Goal: Transaction & Acquisition: Download file/media

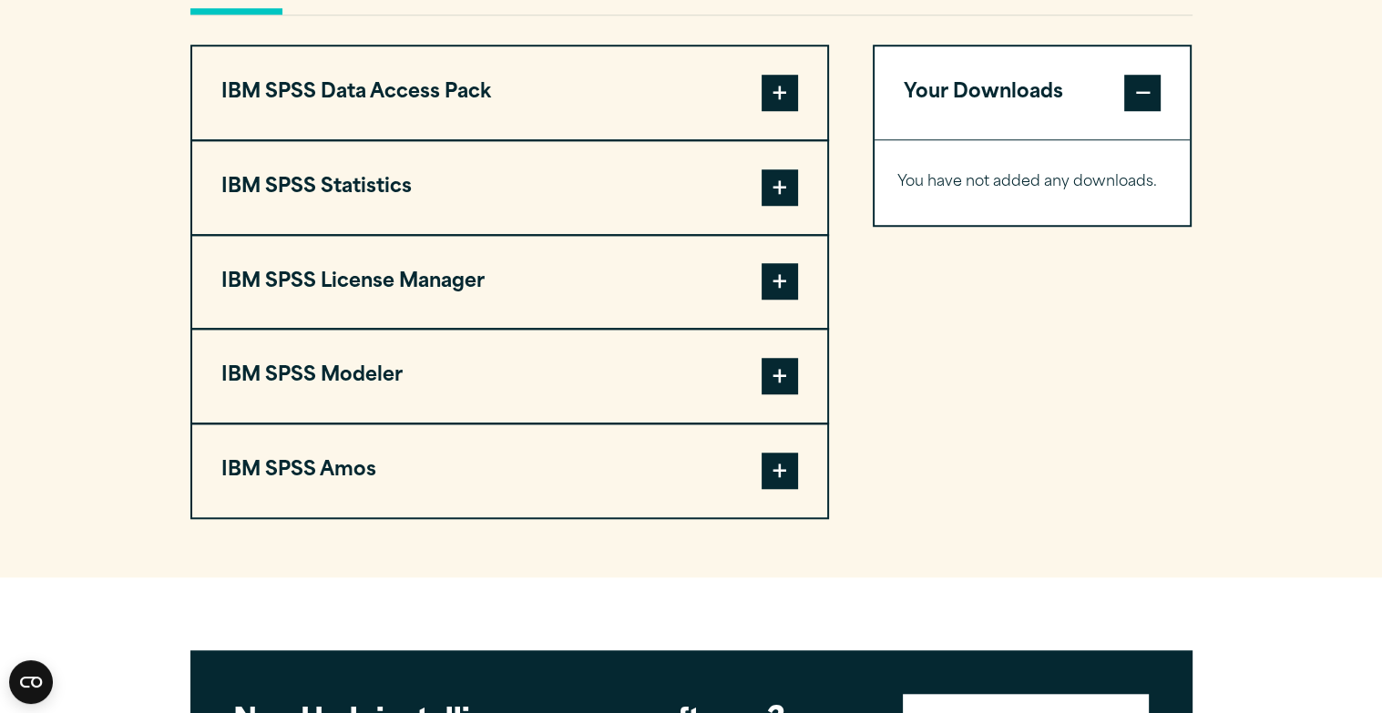
scroll to position [1430, 0]
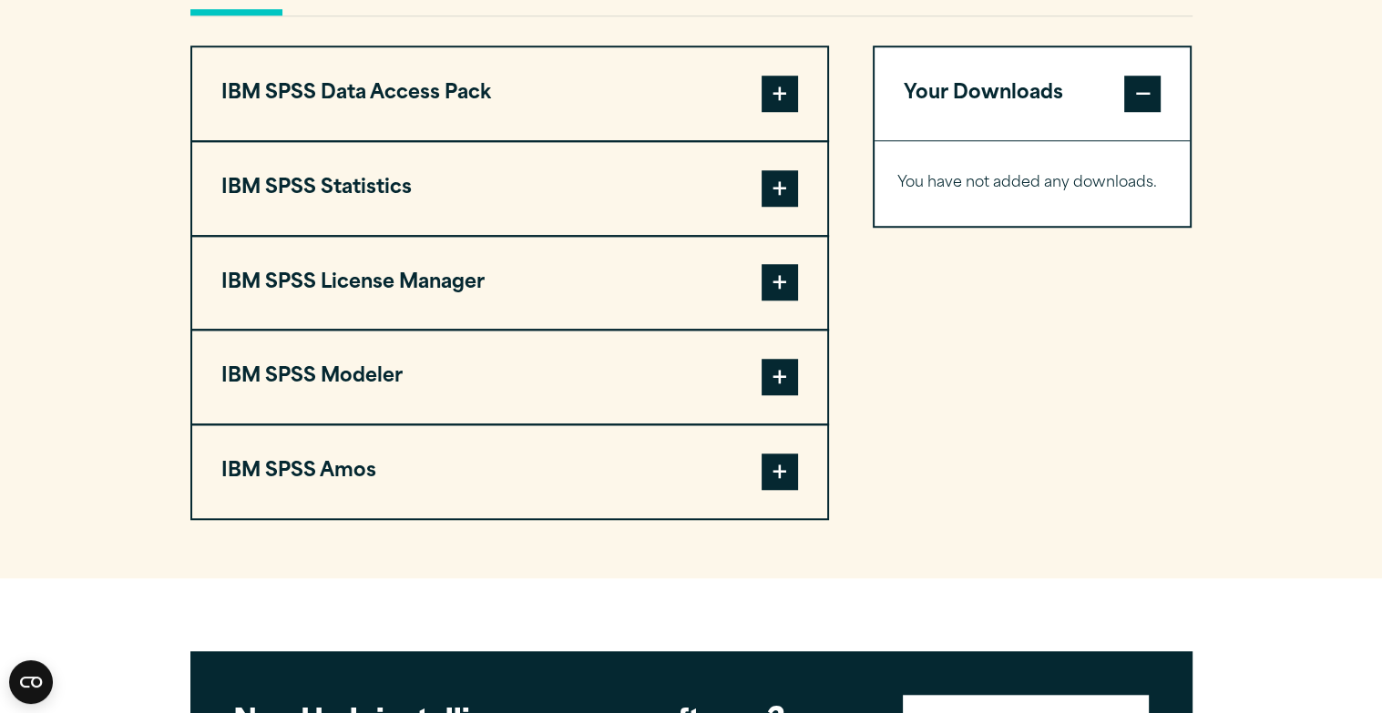
click at [778, 185] on span at bounding box center [780, 188] width 36 height 36
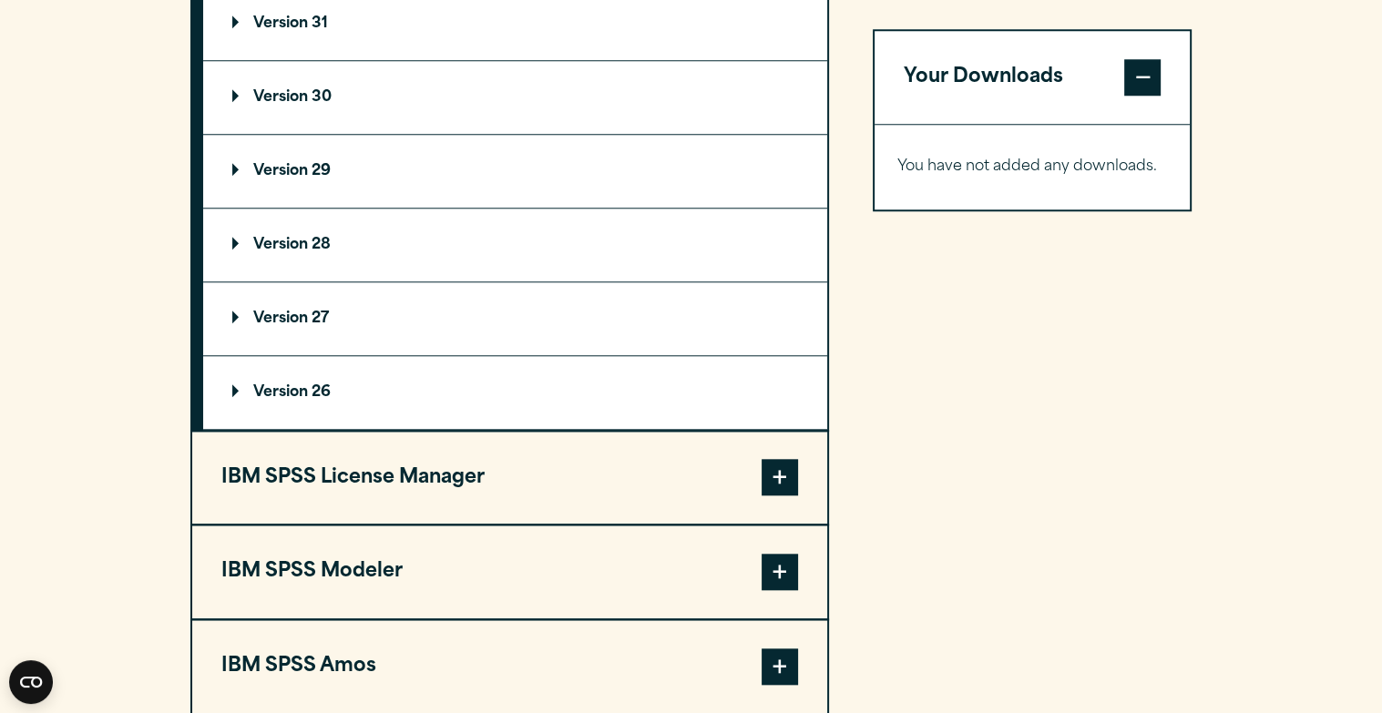
scroll to position [1685, 0]
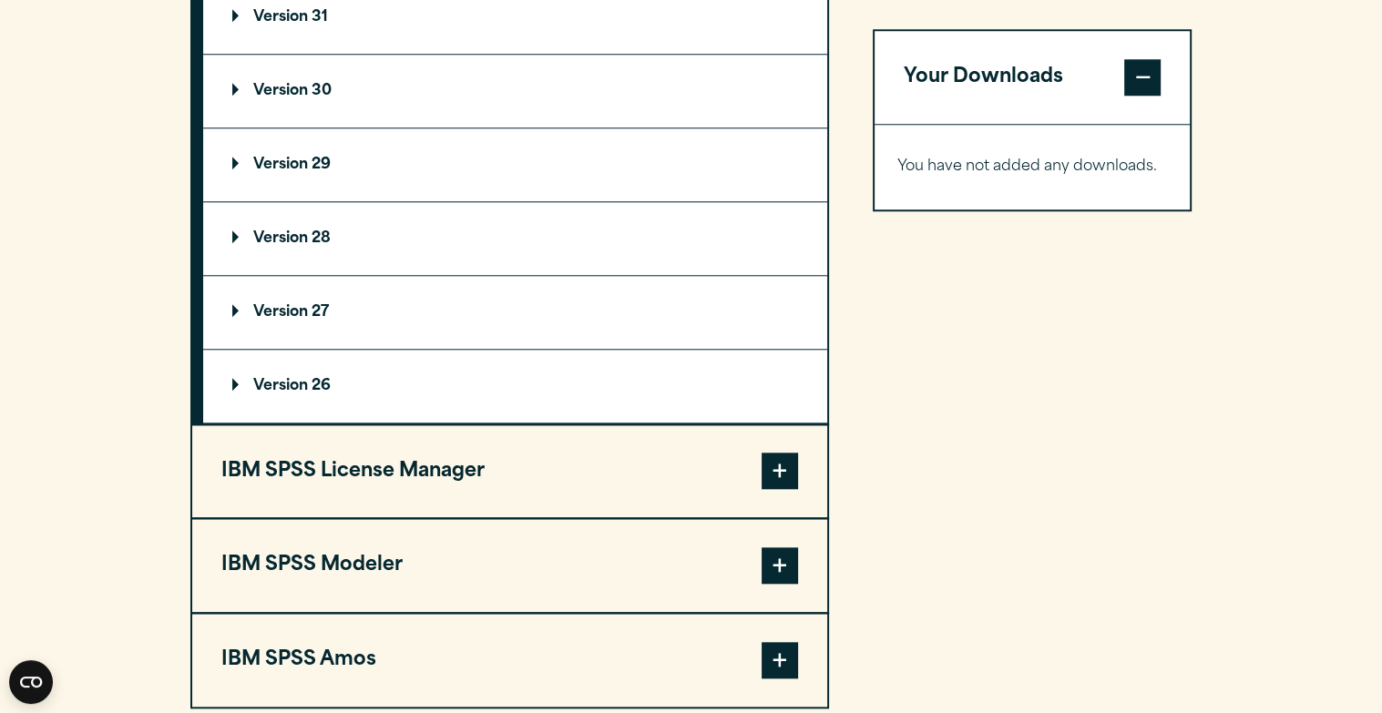
click at [676, 68] on summary "Version 30" at bounding box center [515, 91] width 624 height 73
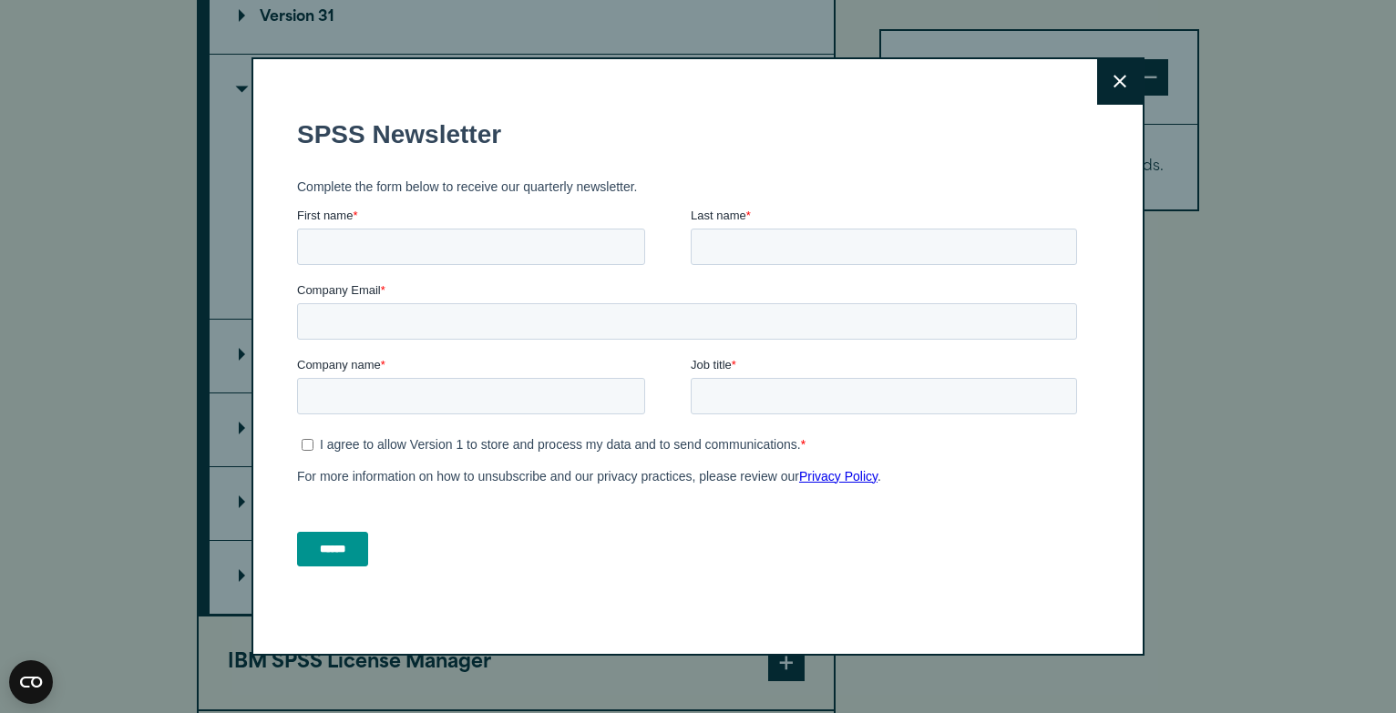
click at [789, 275] on fieldset "First name * Last name *" at bounding box center [690, 243] width 787 height 75
click at [1118, 90] on button "Close" at bounding box center [1120, 82] width 46 height 46
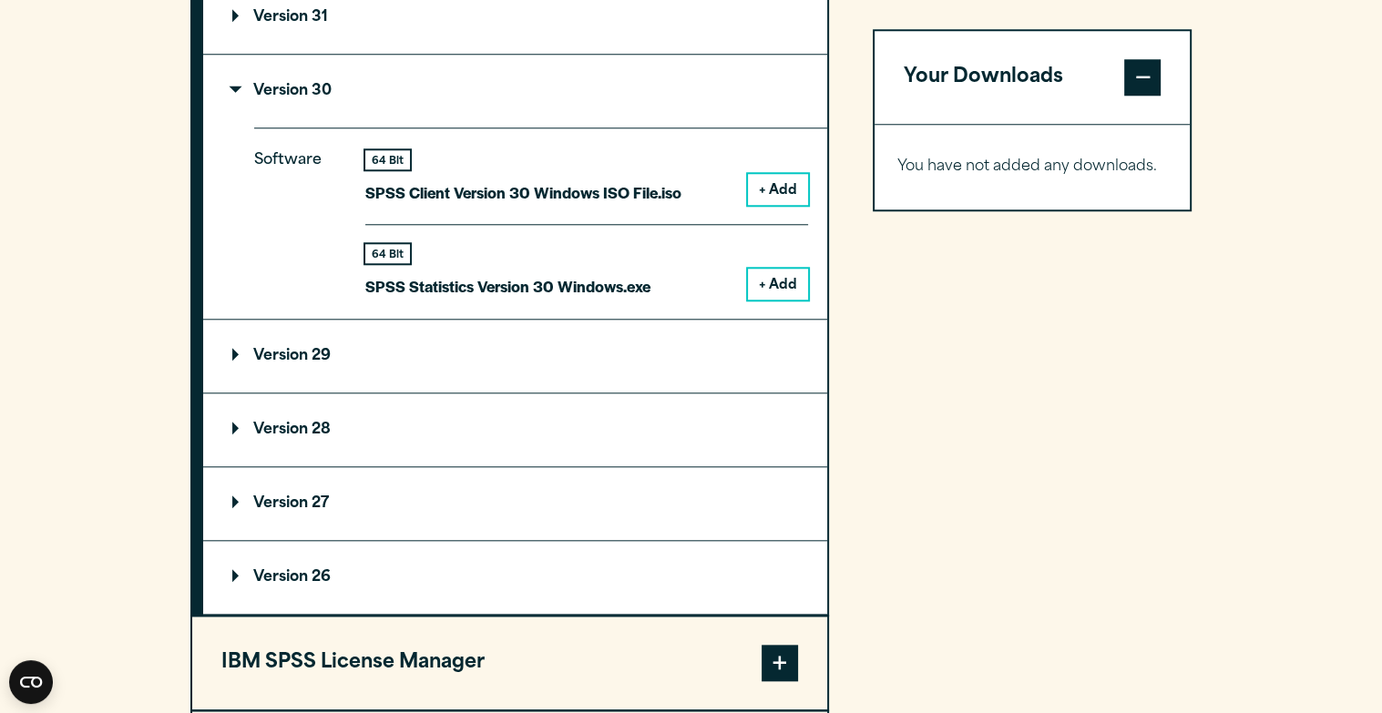
click at [791, 273] on button "+ Add" at bounding box center [778, 284] width 60 height 31
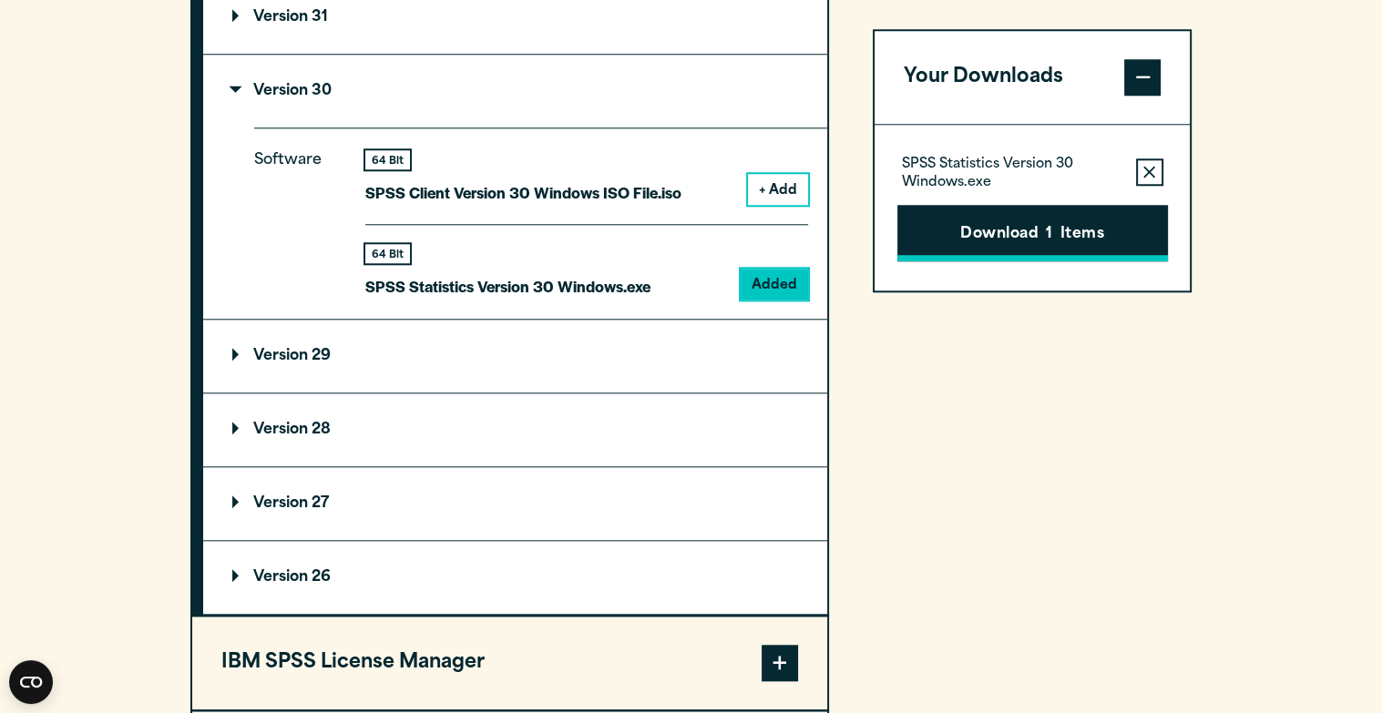
click at [967, 222] on button "Download 1 Items" at bounding box center [1032, 233] width 271 height 56
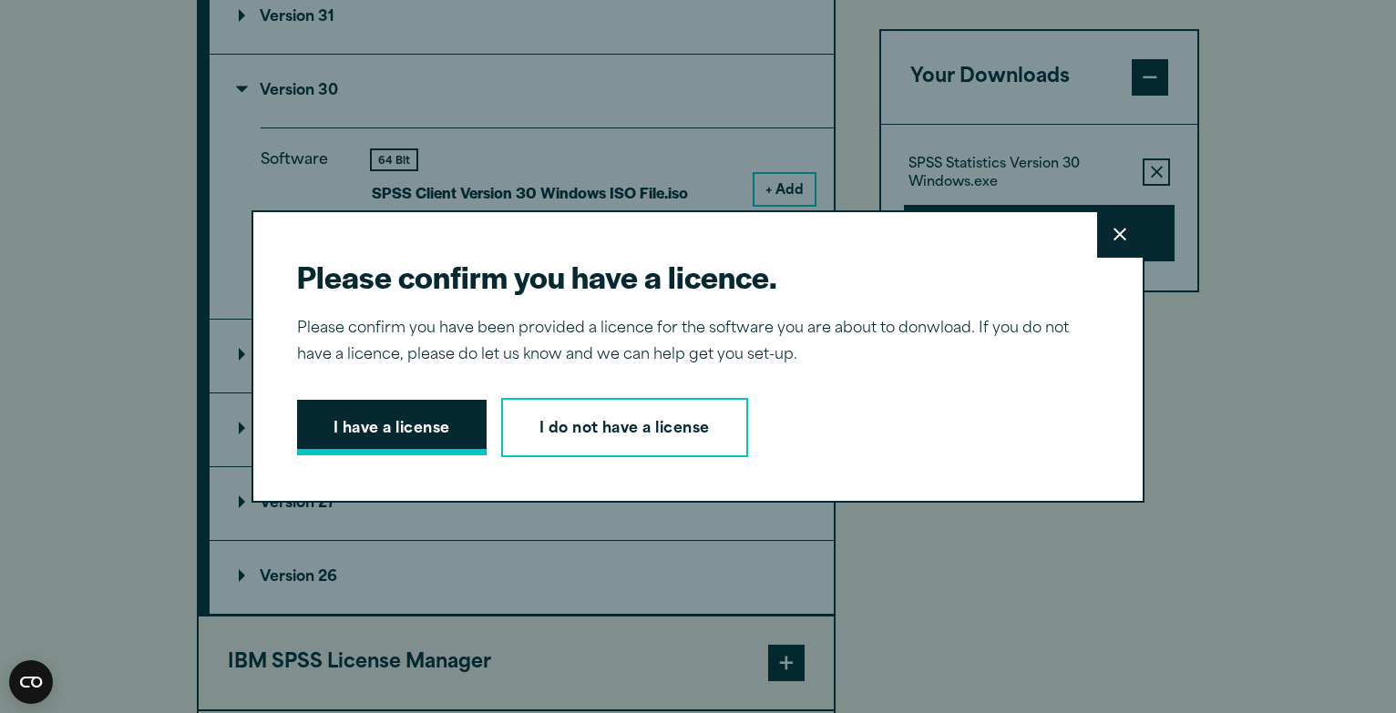
click at [362, 436] on button "I have a license" at bounding box center [391, 428] width 189 height 56
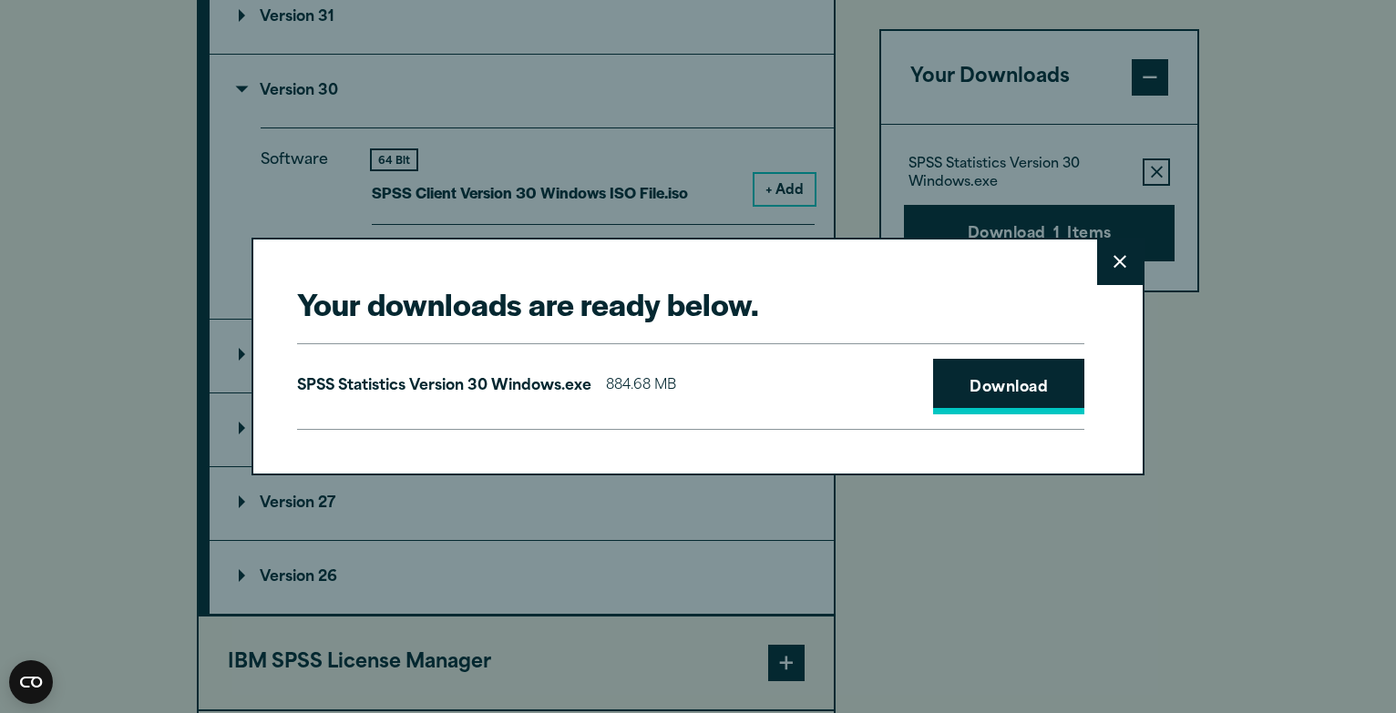
click at [1012, 382] on link "Download" at bounding box center [1008, 387] width 151 height 56
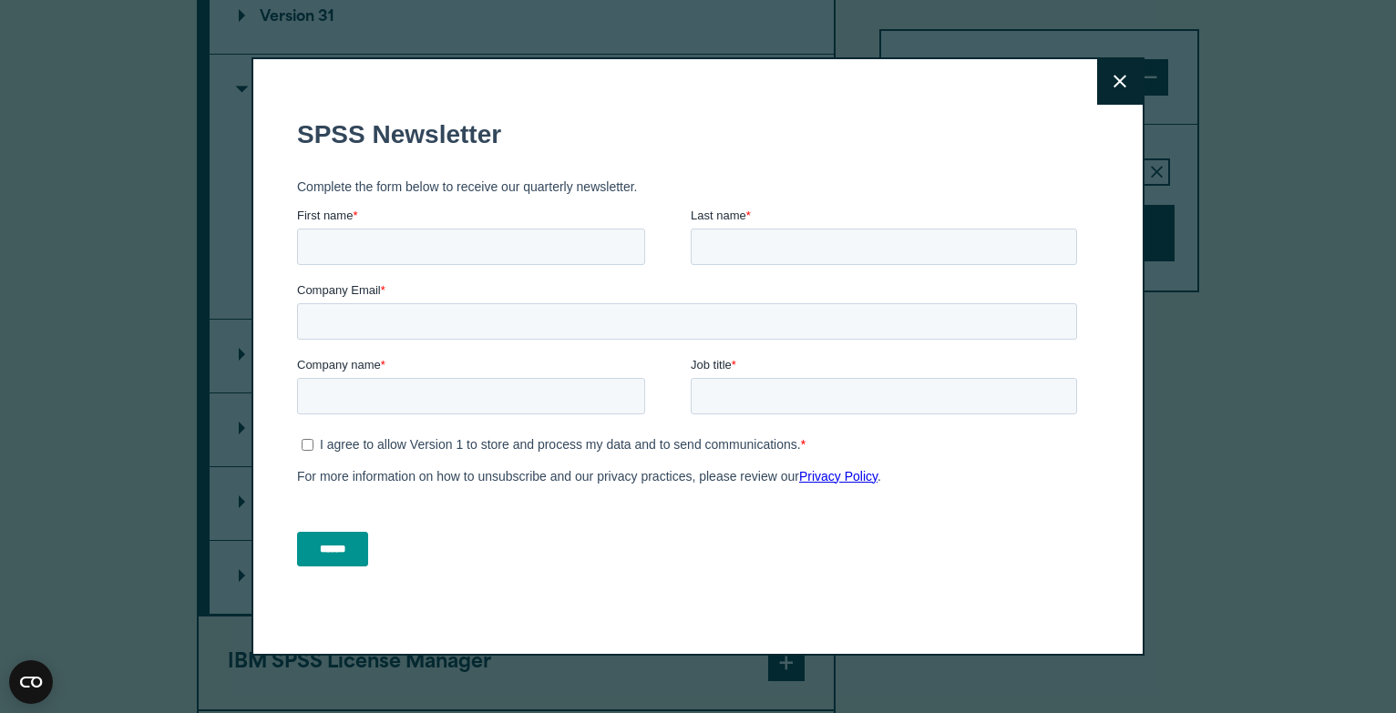
click at [891, 155] on fieldset "SPSS Newsletter" at bounding box center [690, 134] width 787 height 64
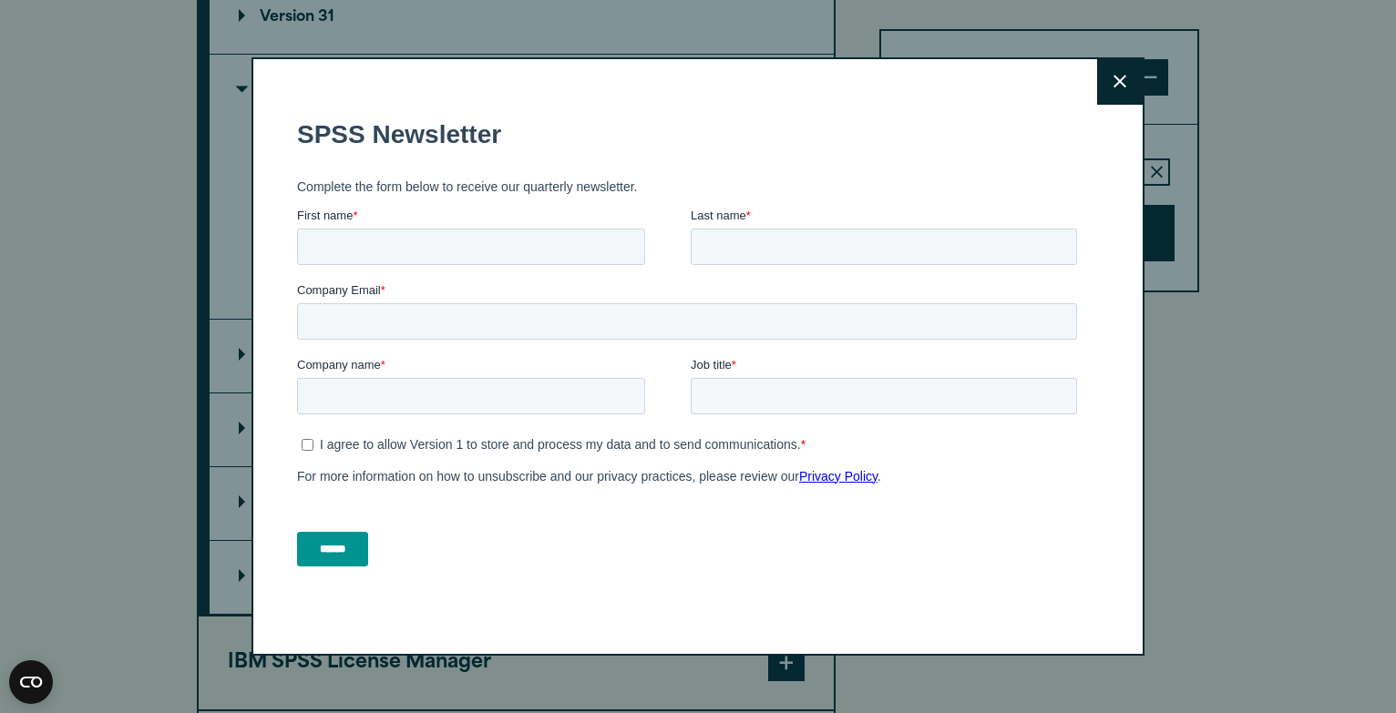
click at [1113, 84] on icon at bounding box center [1119, 82] width 13 height 14
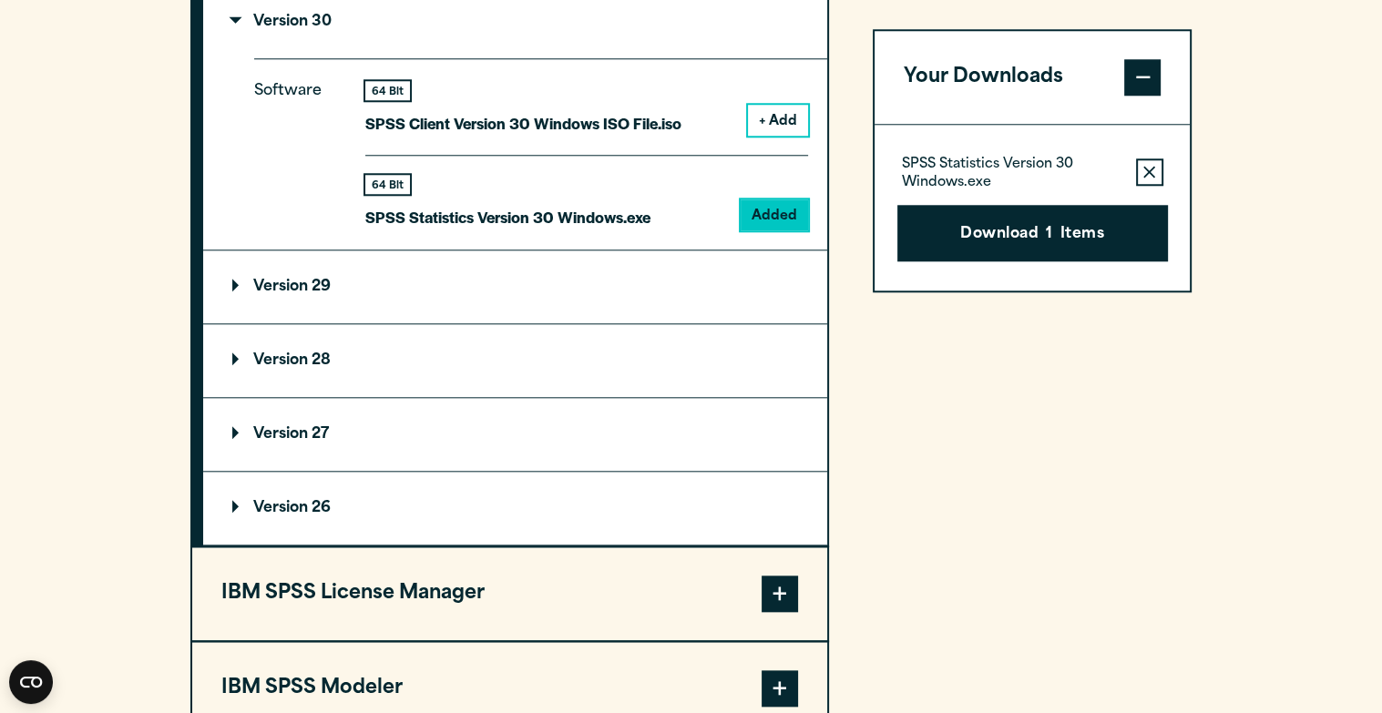
scroll to position [1762, 0]
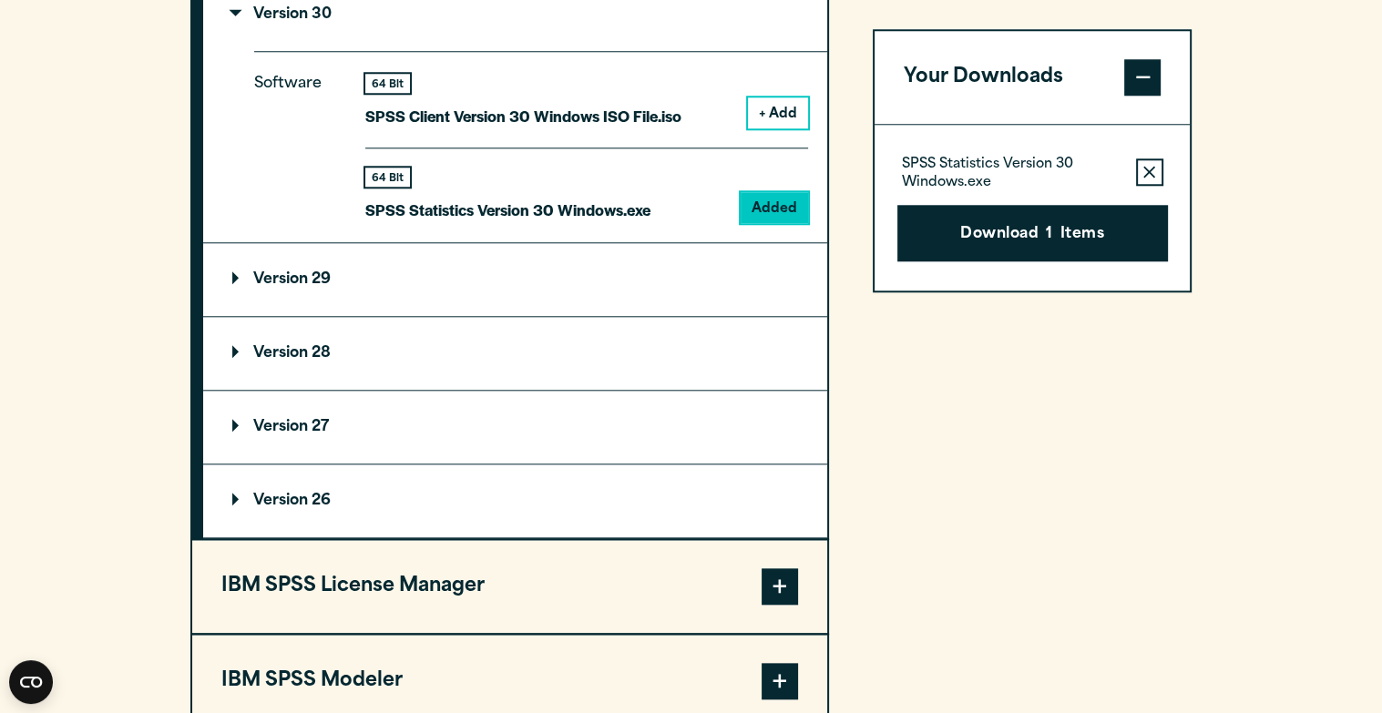
click at [691, 258] on summary "Version 29" at bounding box center [515, 279] width 624 height 73
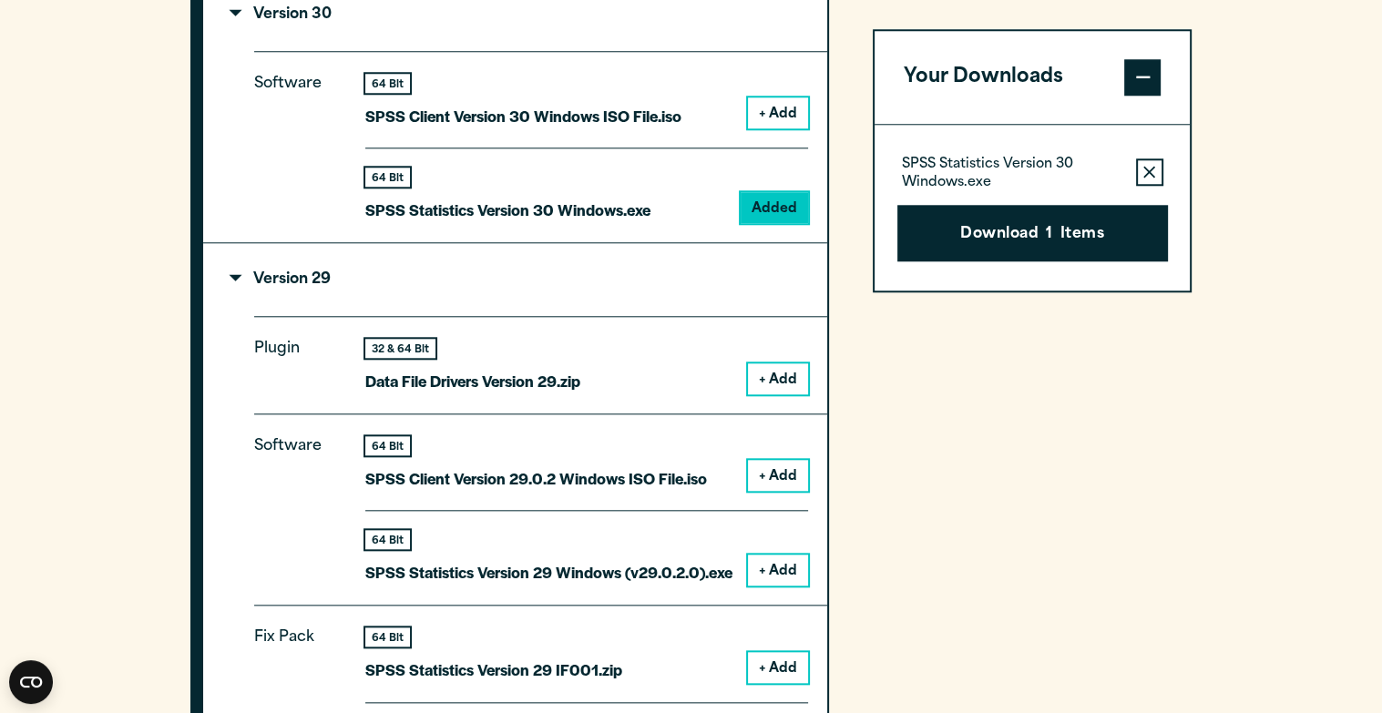
click at [773, 382] on button "+ Add" at bounding box center [778, 379] width 60 height 31
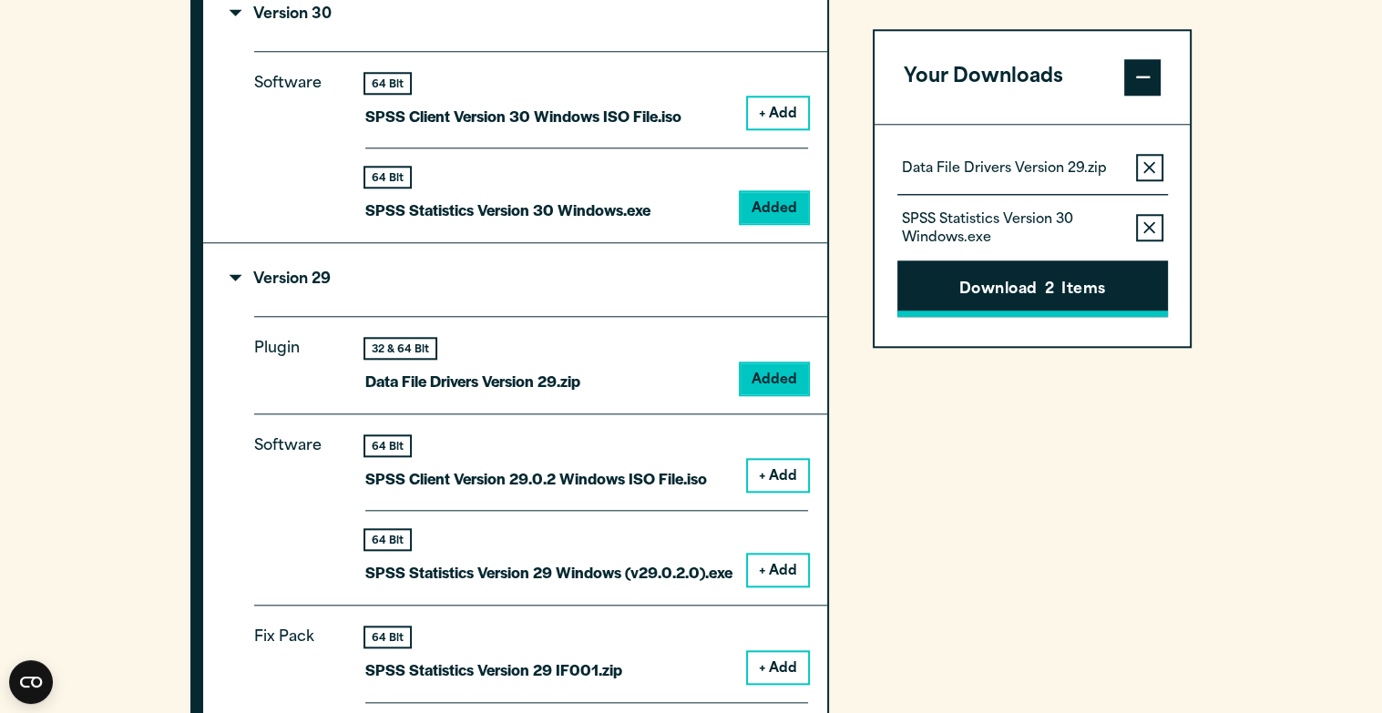
click at [1045, 286] on span "2" at bounding box center [1049, 292] width 9 height 24
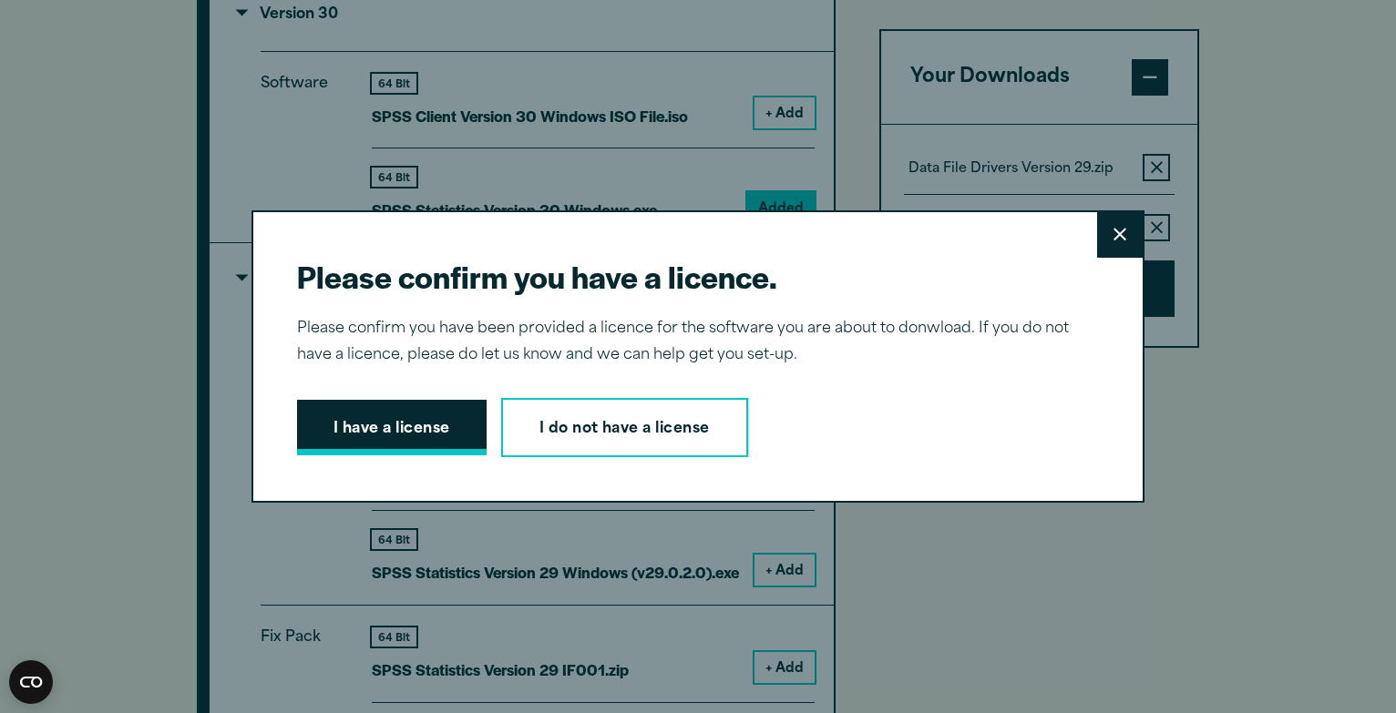
click at [366, 424] on button "I have a license" at bounding box center [391, 428] width 189 height 56
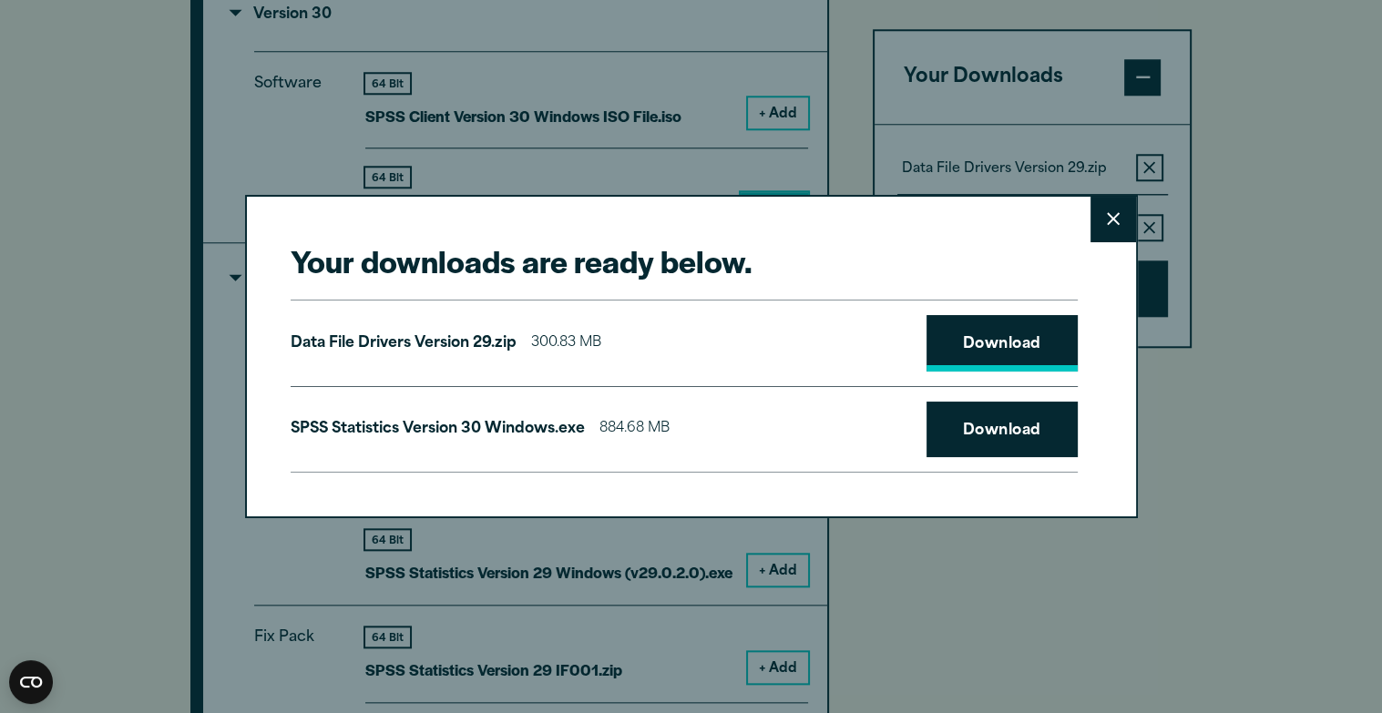
click at [966, 345] on link "Download" at bounding box center [1002, 343] width 151 height 56
click at [1108, 225] on icon at bounding box center [1113, 219] width 13 height 14
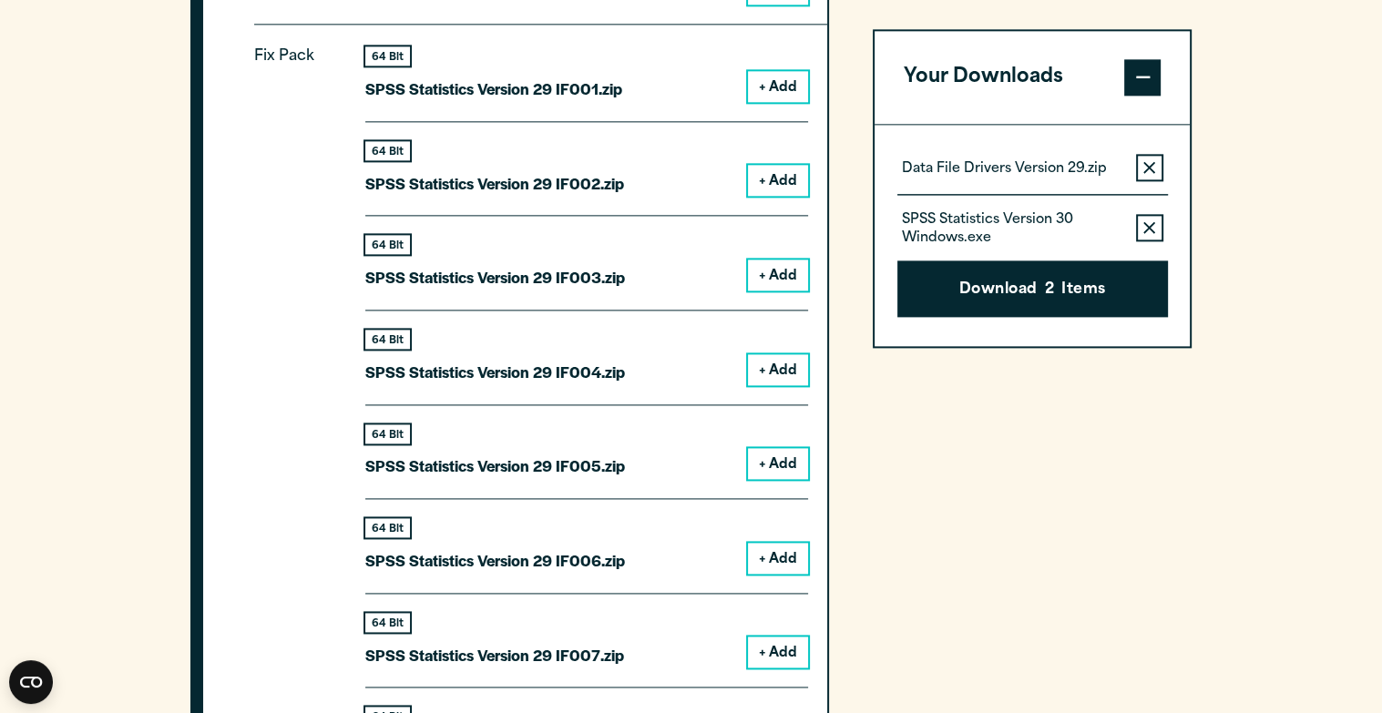
scroll to position [2351, 0]
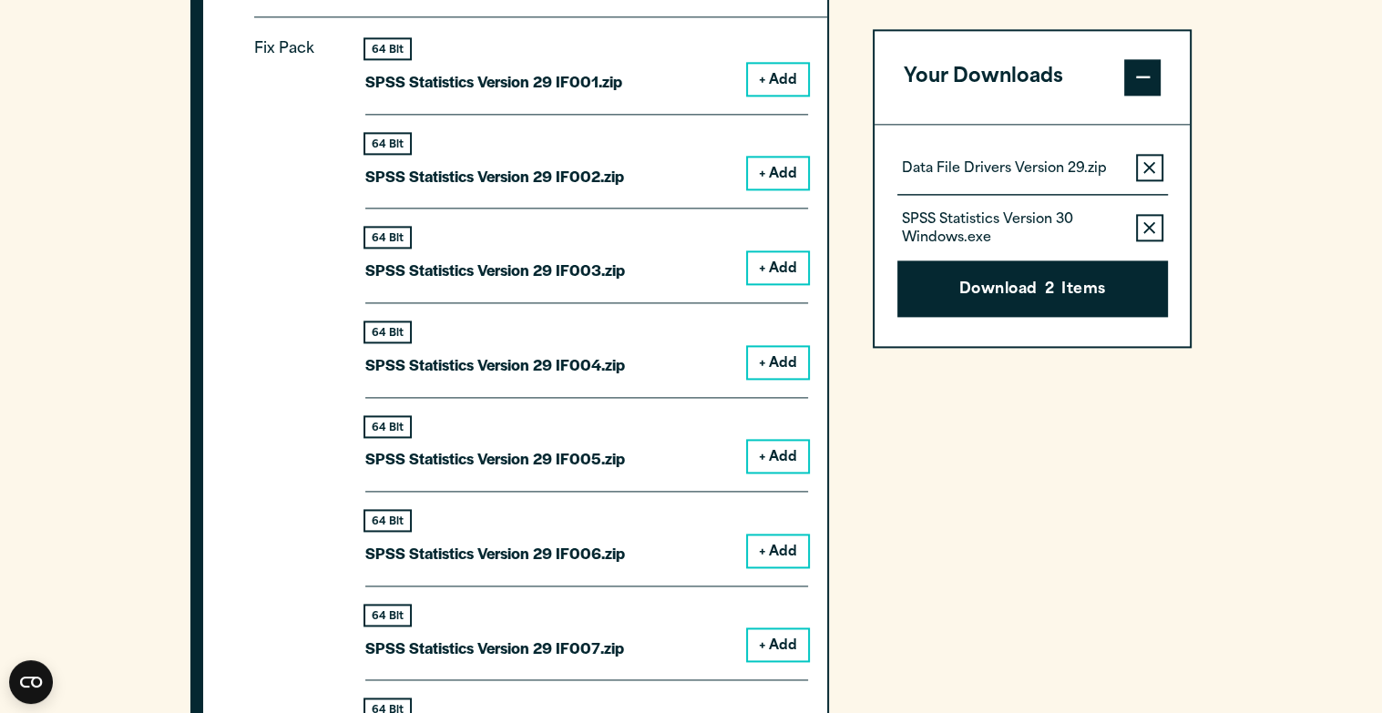
click at [773, 166] on button "+ Add" at bounding box center [778, 173] width 60 height 31
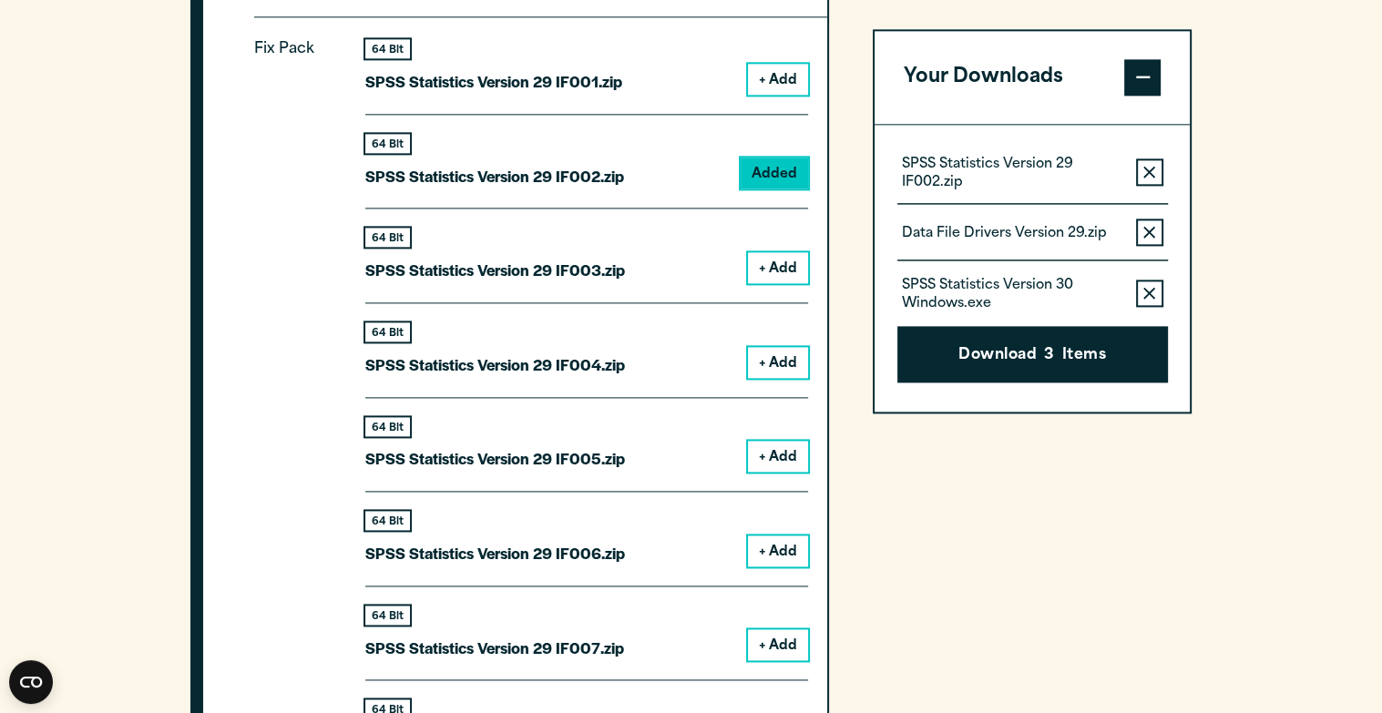
click at [1152, 172] on icon "button" at bounding box center [1149, 172] width 12 height 12
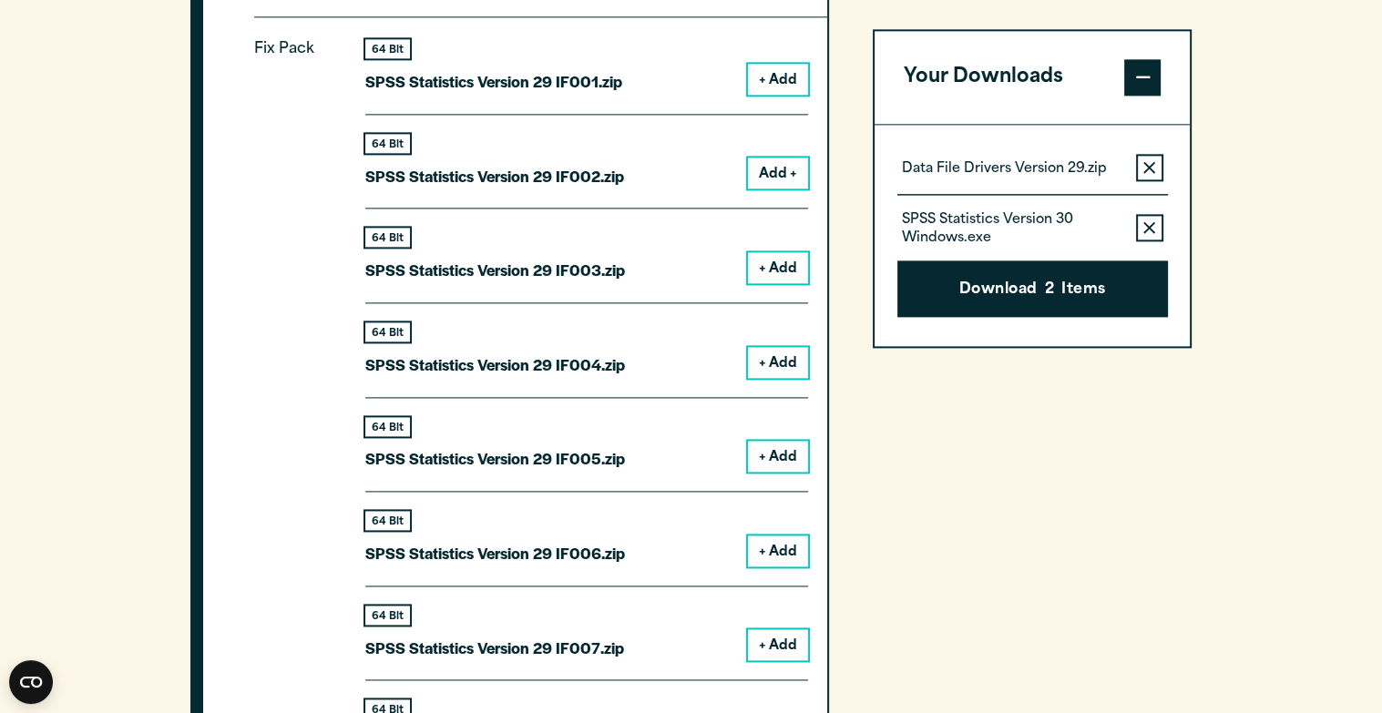
click at [776, 168] on button "Add +" at bounding box center [778, 173] width 60 height 31
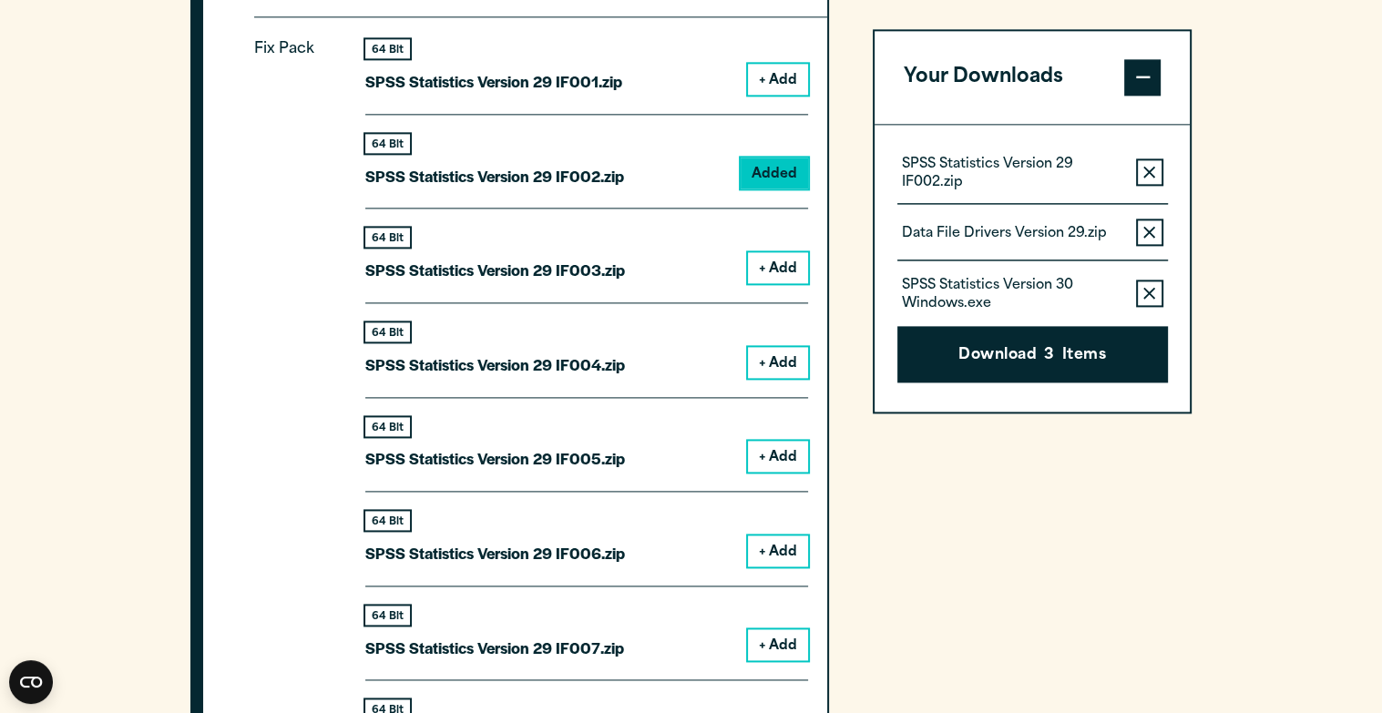
click at [1145, 170] on icon "button" at bounding box center [1149, 172] width 12 height 13
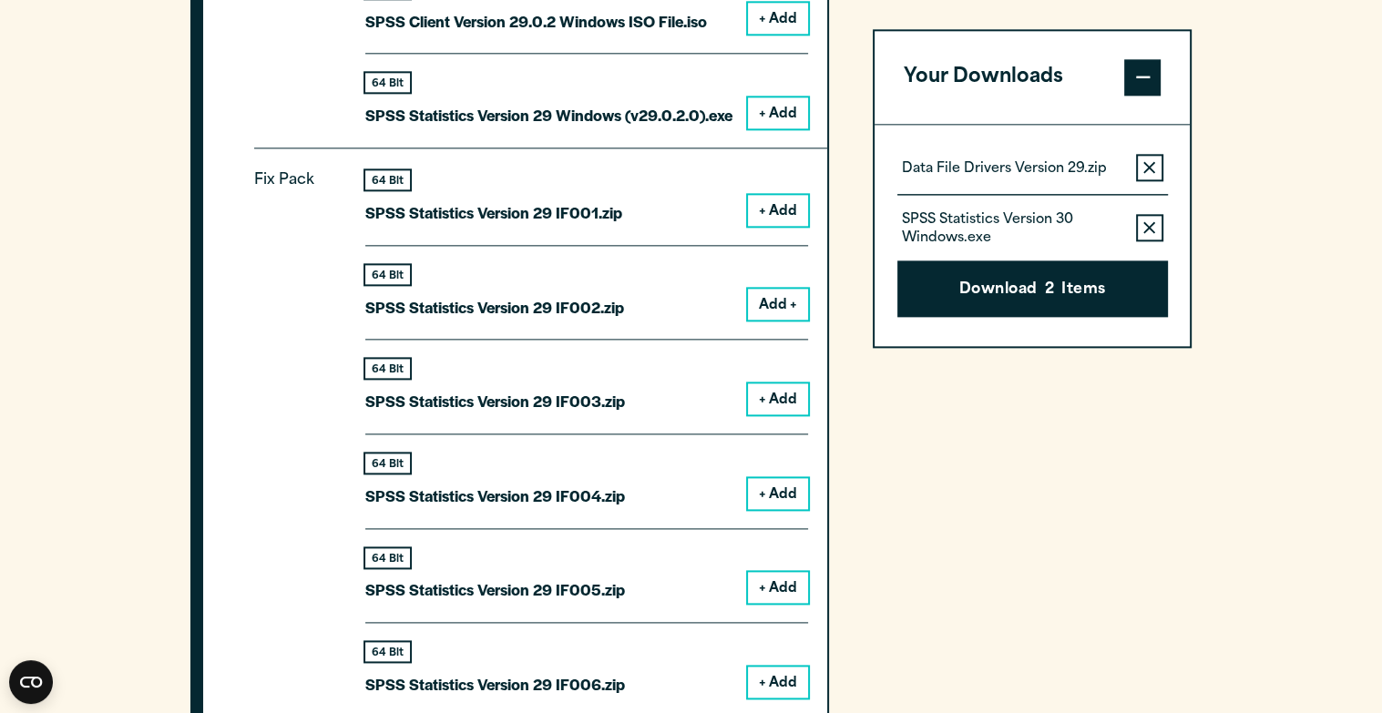
scroll to position [2295, 0]
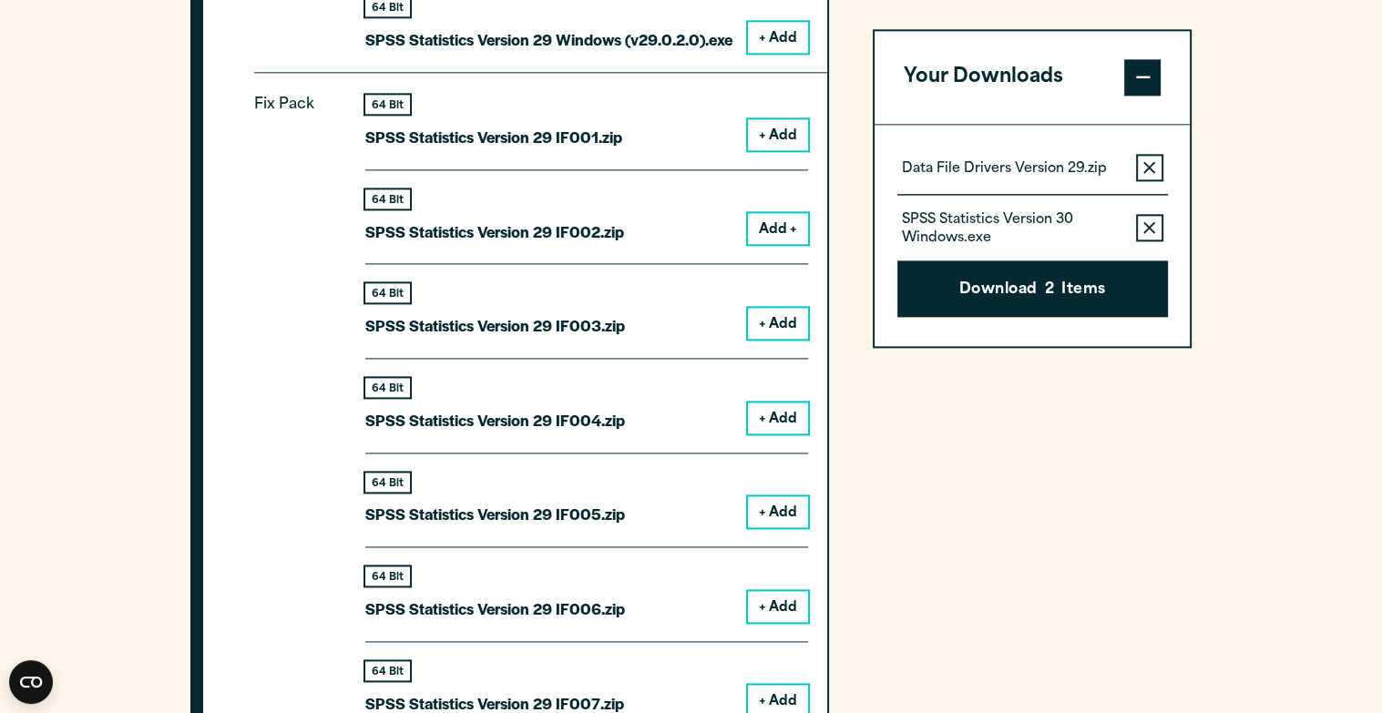
click at [782, 320] on button "+ Add" at bounding box center [778, 323] width 60 height 31
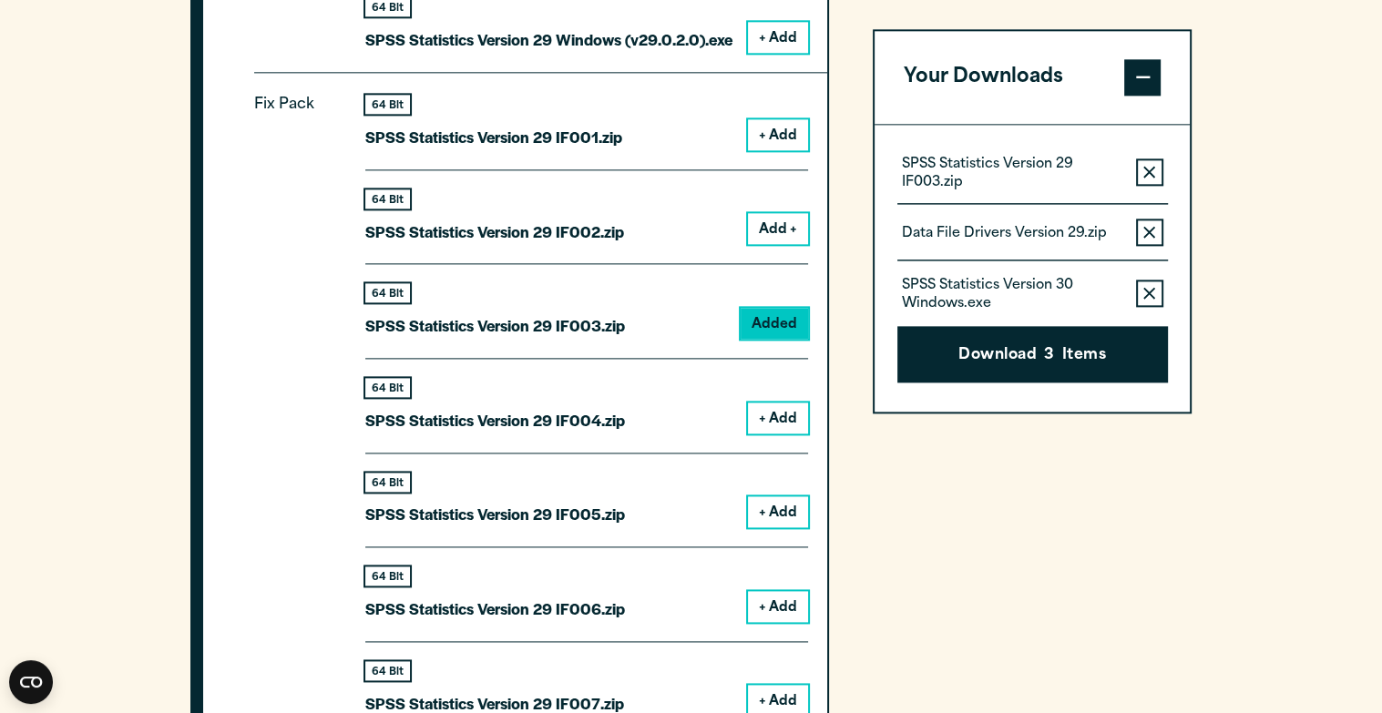
click at [1146, 167] on icon "button" at bounding box center [1149, 172] width 12 height 12
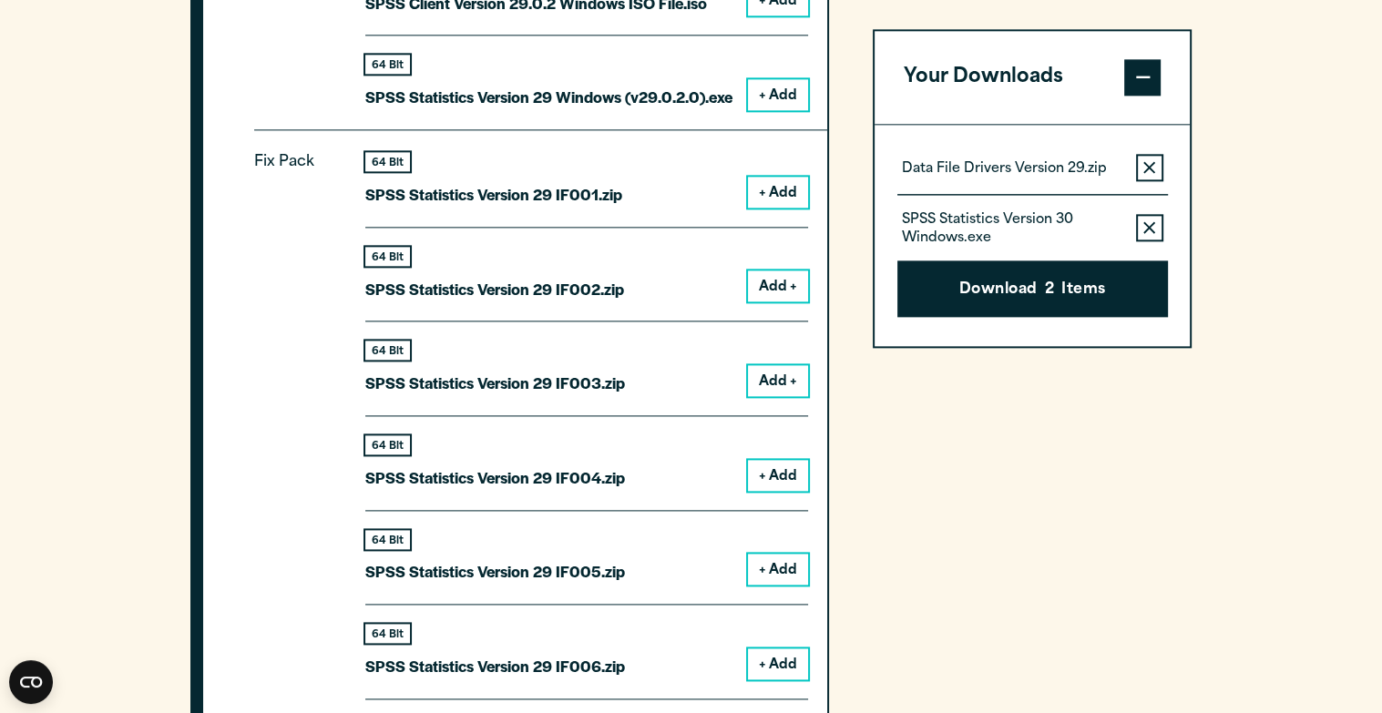
scroll to position [2234, 0]
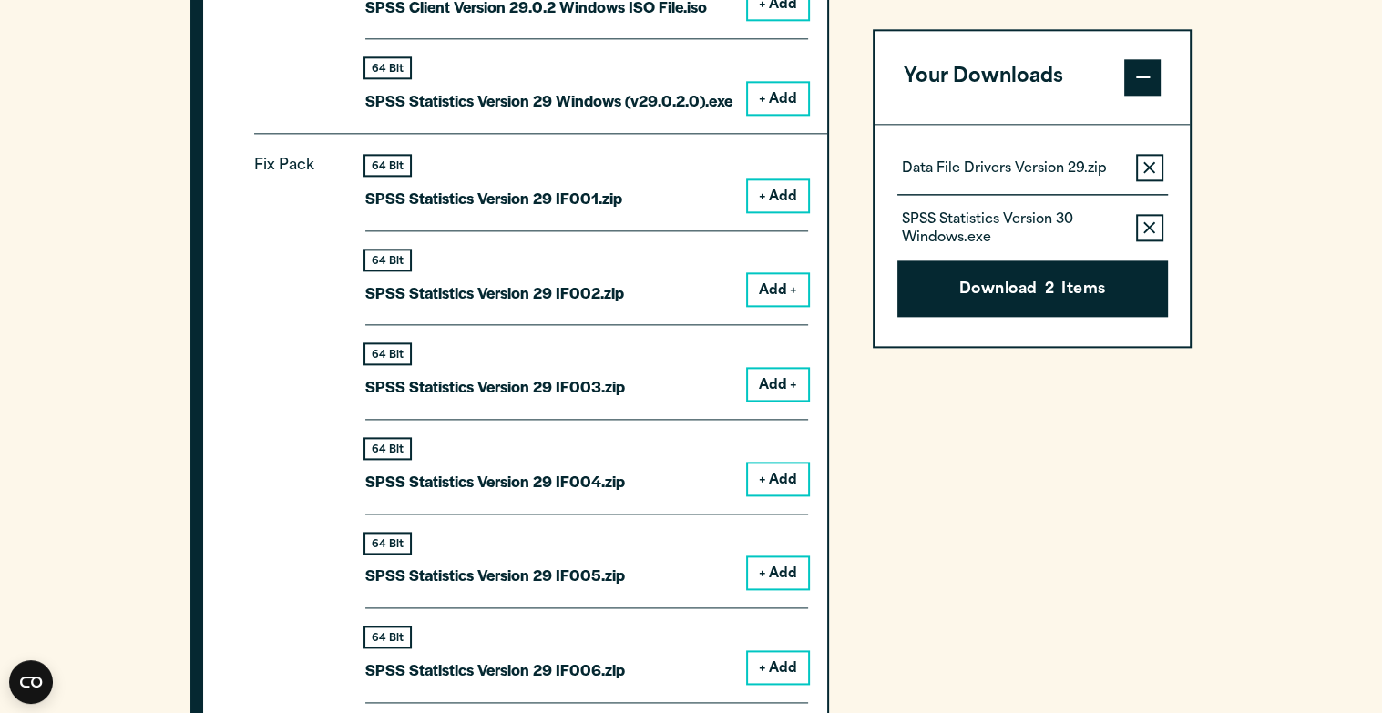
click at [769, 199] on button "+ Add" at bounding box center [778, 195] width 60 height 31
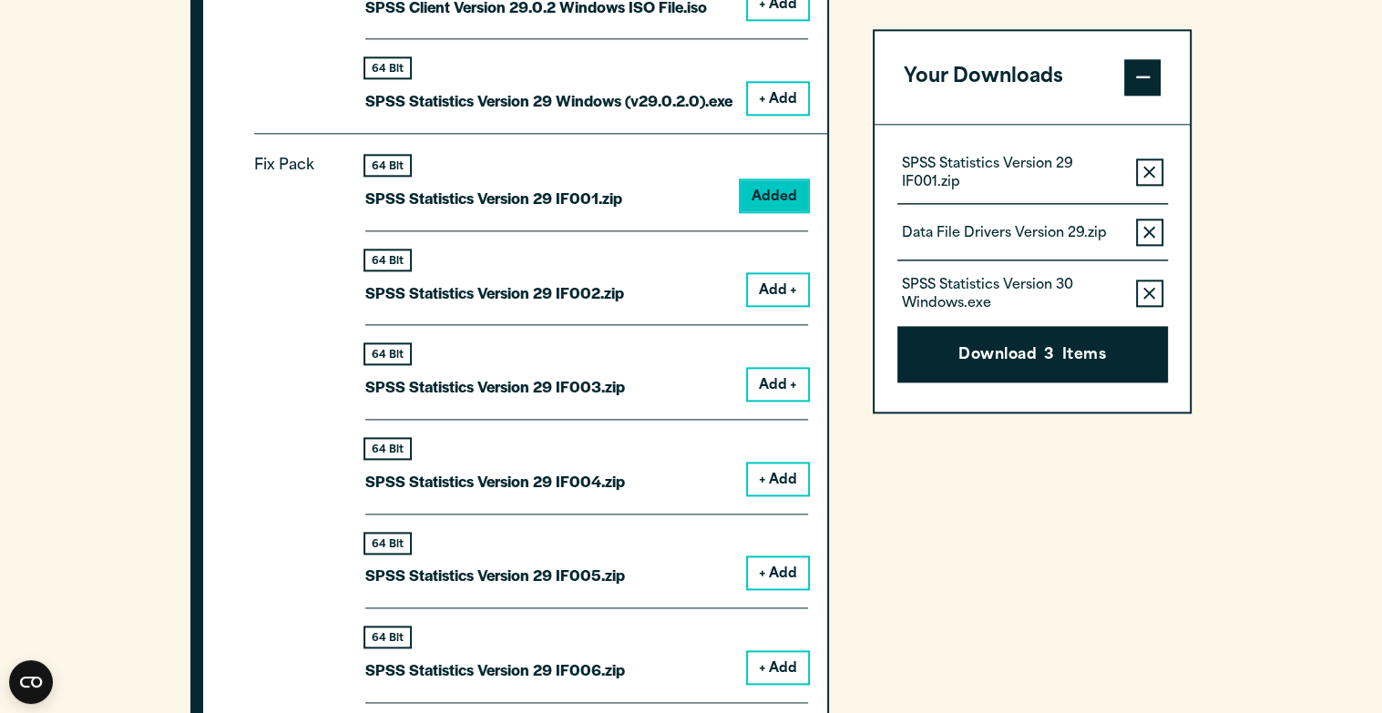
click at [1147, 169] on icon "button" at bounding box center [1149, 172] width 12 height 12
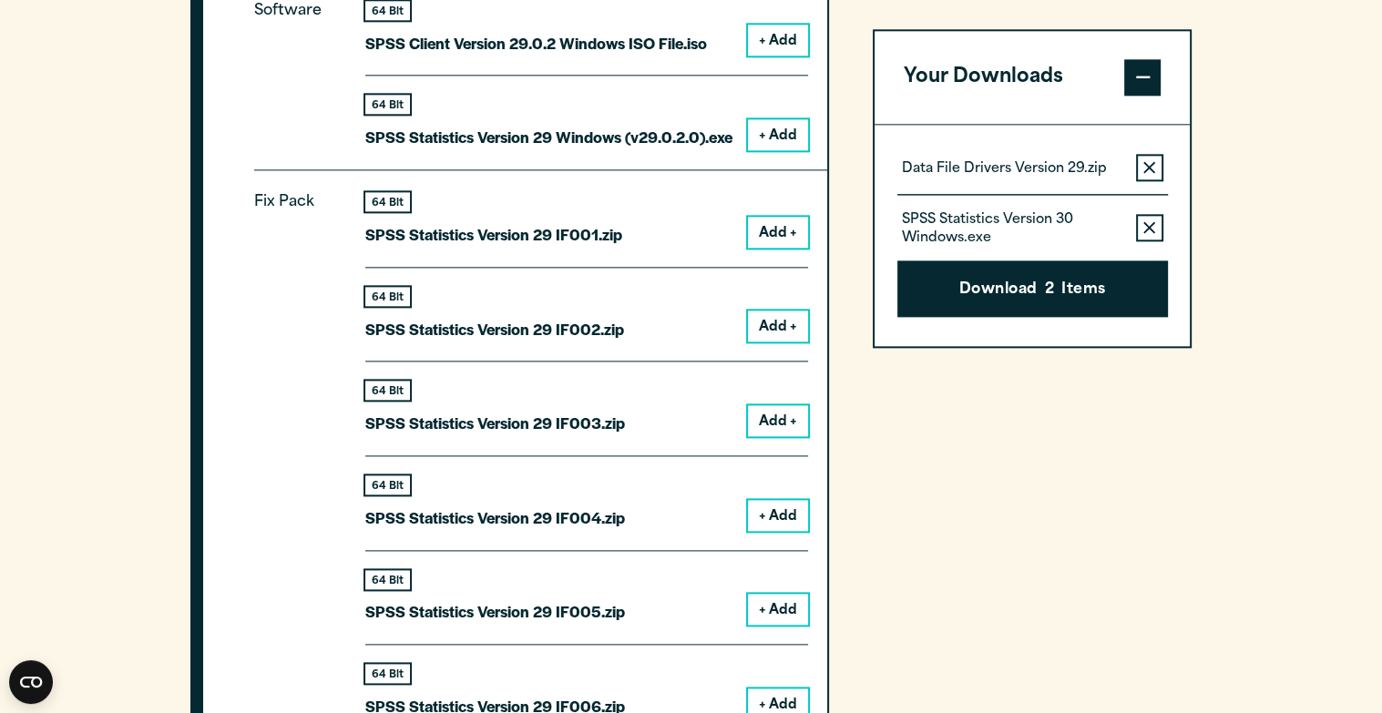
scroll to position [2134, 0]
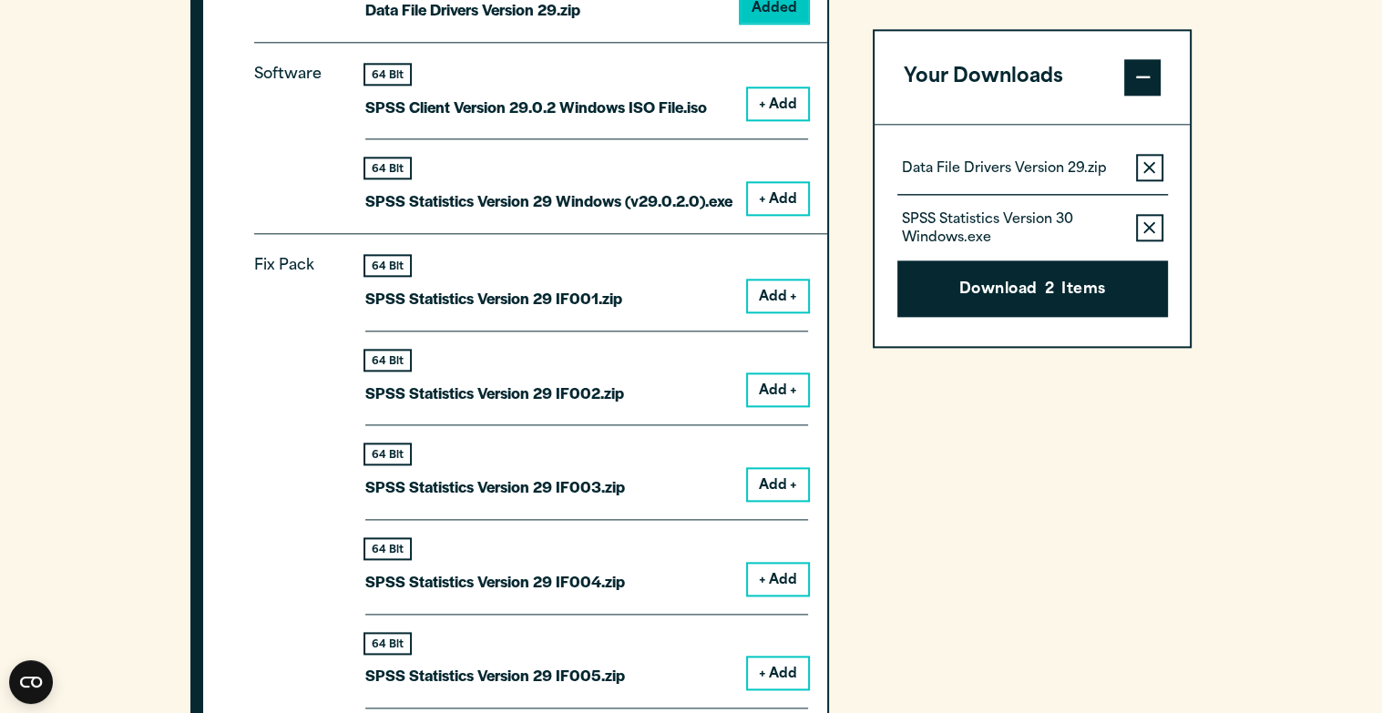
click at [777, 194] on button "+ Add" at bounding box center [778, 198] width 60 height 31
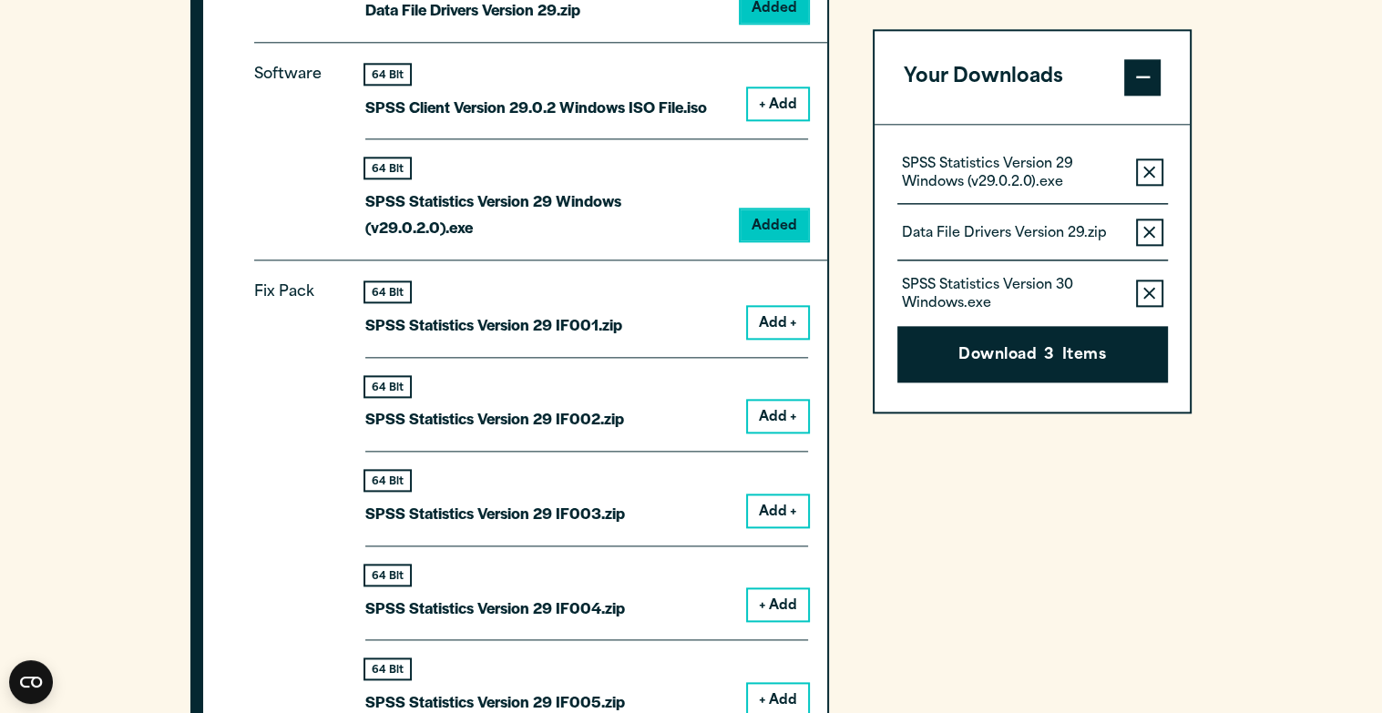
click at [1157, 230] on button "Remove this item from your software download list" at bounding box center [1149, 233] width 27 height 27
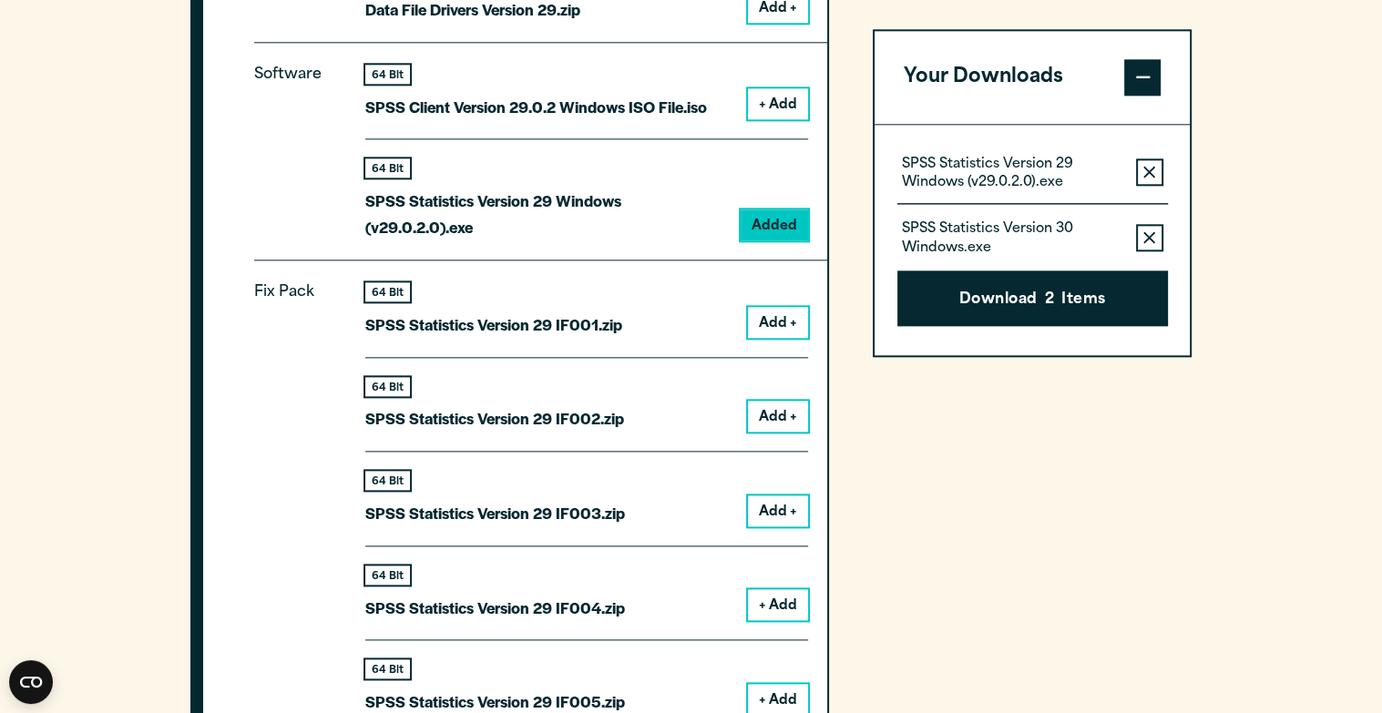
click at [1142, 175] on button "Remove this item from your software download list" at bounding box center [1149, 172] width 27 height 27
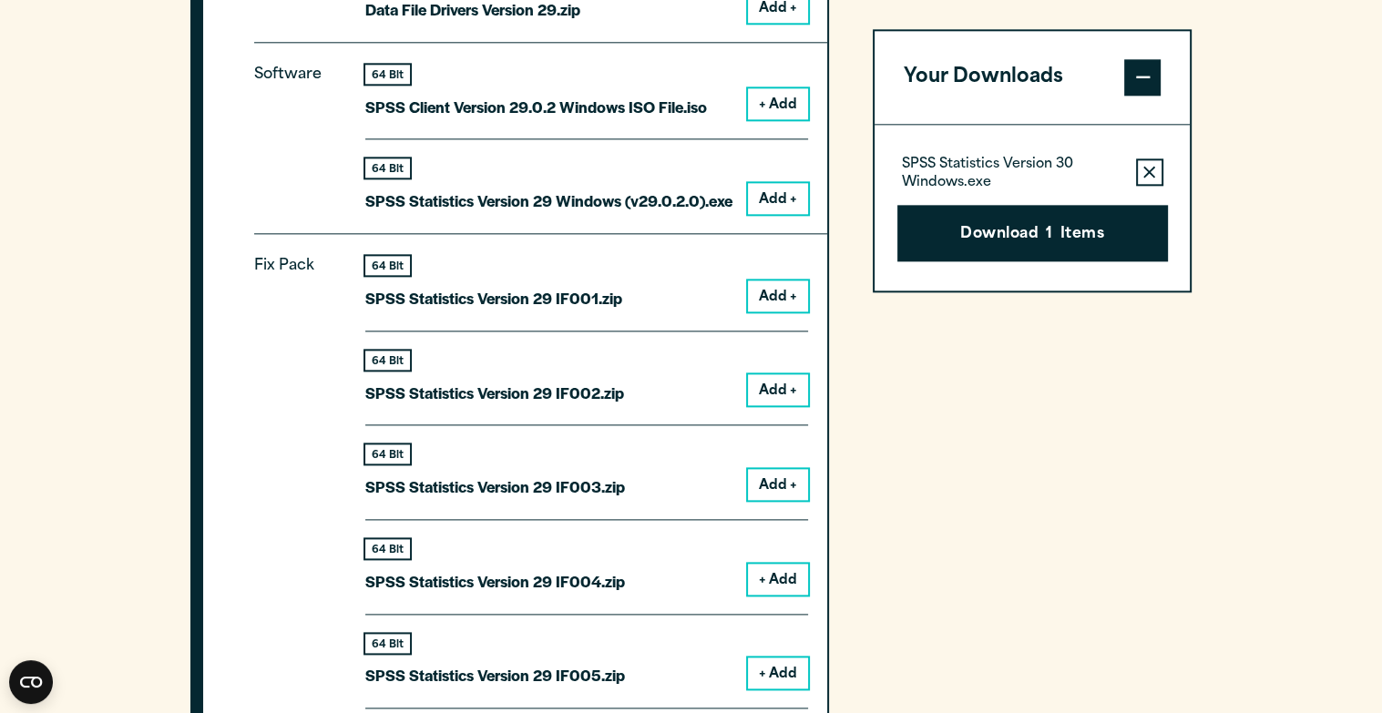
click at [765, 191] on button "Add +" at bounding box center [778, 198] width 60 height 31
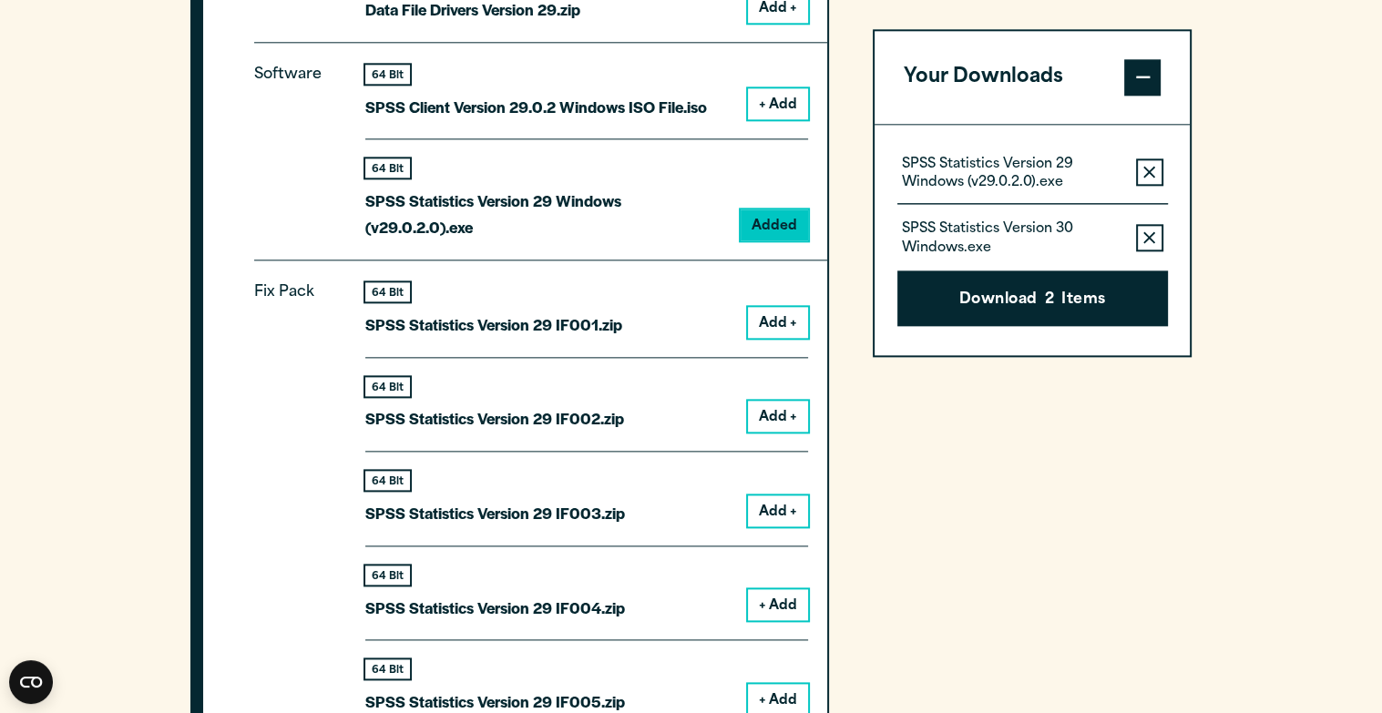
click at [1144, 229] on button "Remove this item from your software download list" at bounding box center [1149, 237] width 27 height 27
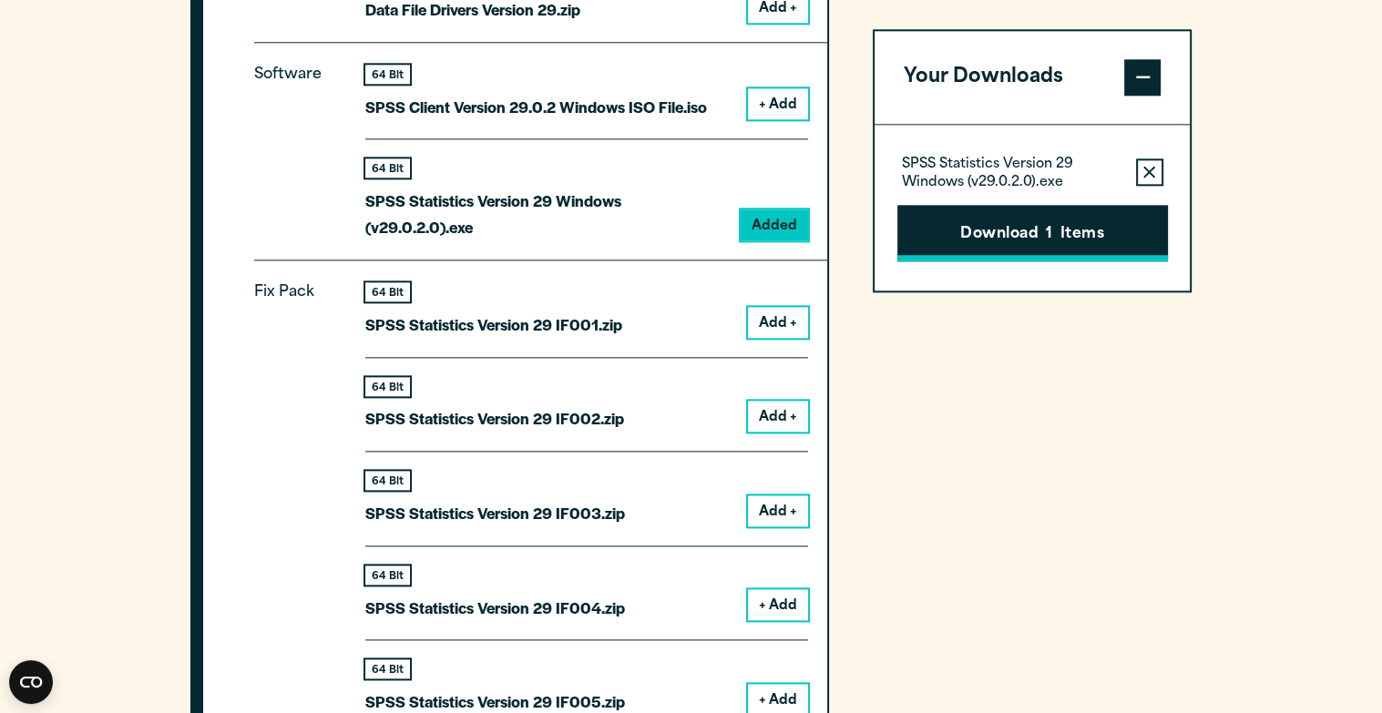
click at [1019, 229] on button "Download 1 Items" at bounding box center [1032, 233] width 271 height 56
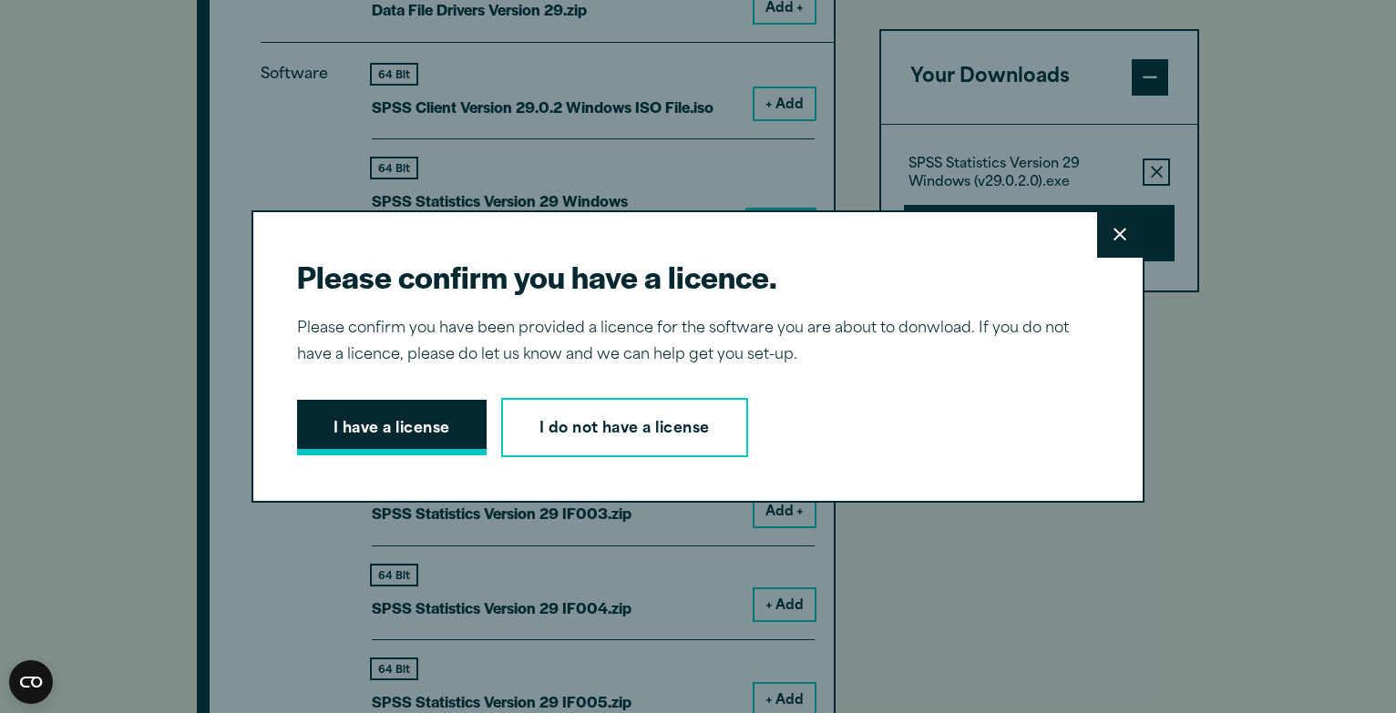
click at [383, 427] on button "I have a license" at bounding box center [391, 428] width 189 height 56
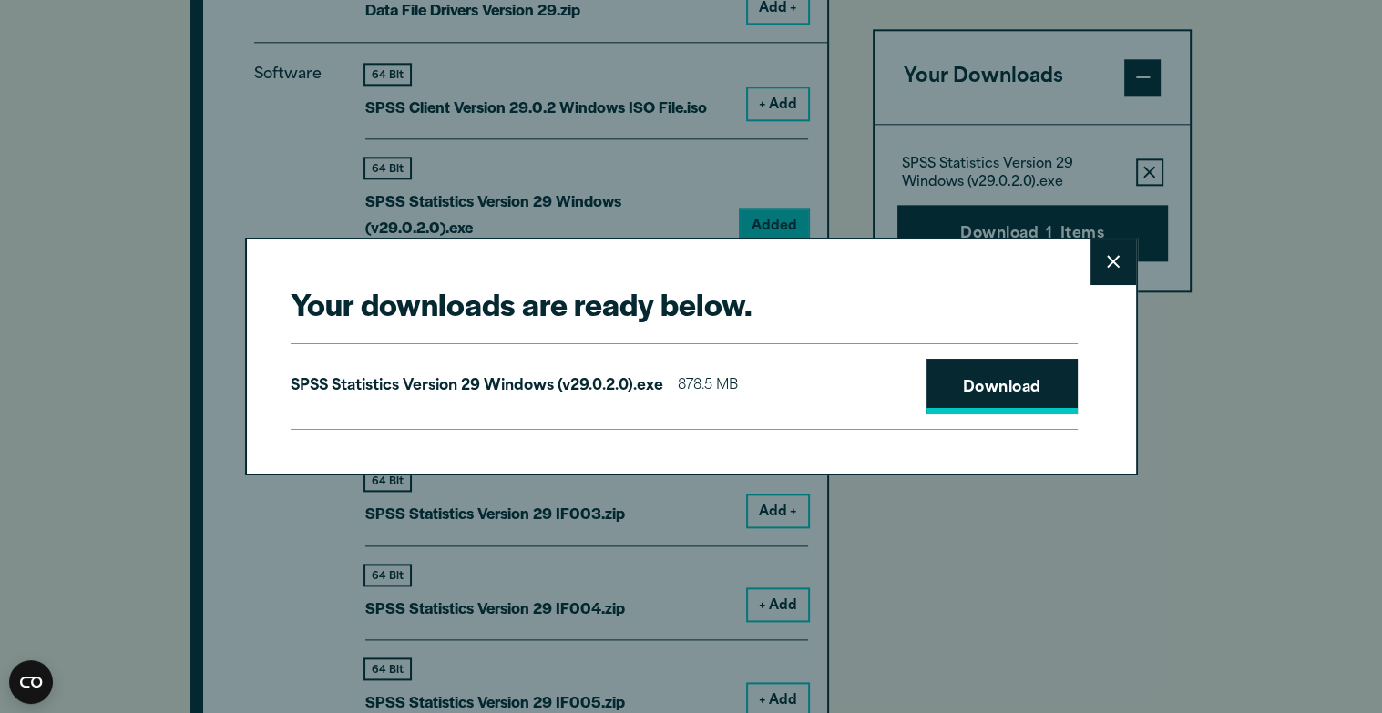
click at [945, 405] on link "Download" at bounding box center [1002, 387] width 151 height 56
click at [927, 252] on div "Your downloads are ready below. Close SPSS Statistics Version 29 Windows (v29.0…" at bounding box center [691, 357] width 893 height 238
click at [1113, 257] on icon at bounding box center [1113, 262] width 13 height 14
